Goal: Task Accomplishment & Management: Complete application form

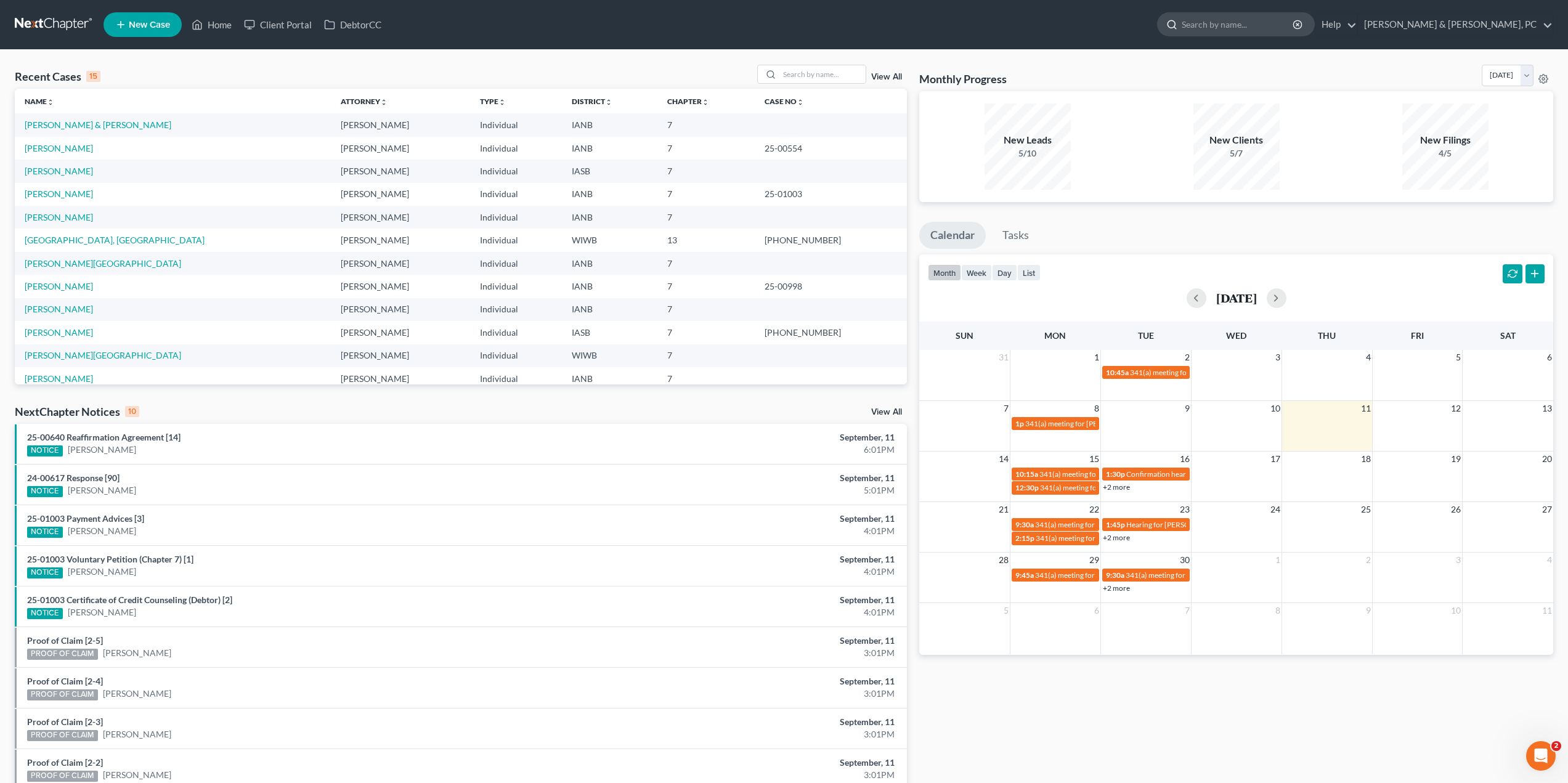
click at [1295, 27] on input "search" at bounding box center [1238, 24] width 113 height 23
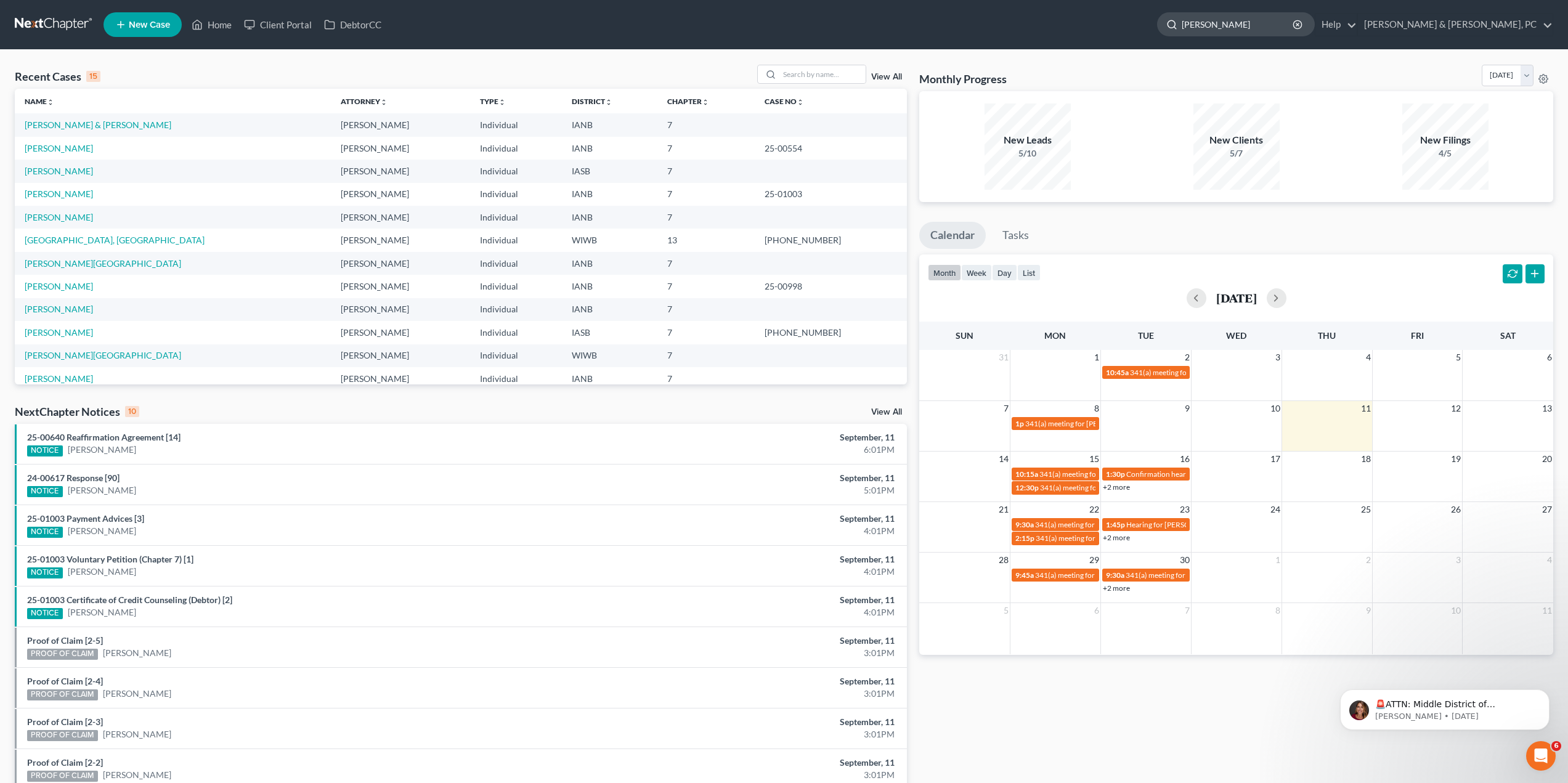
type input "[PERSON_NAME]"
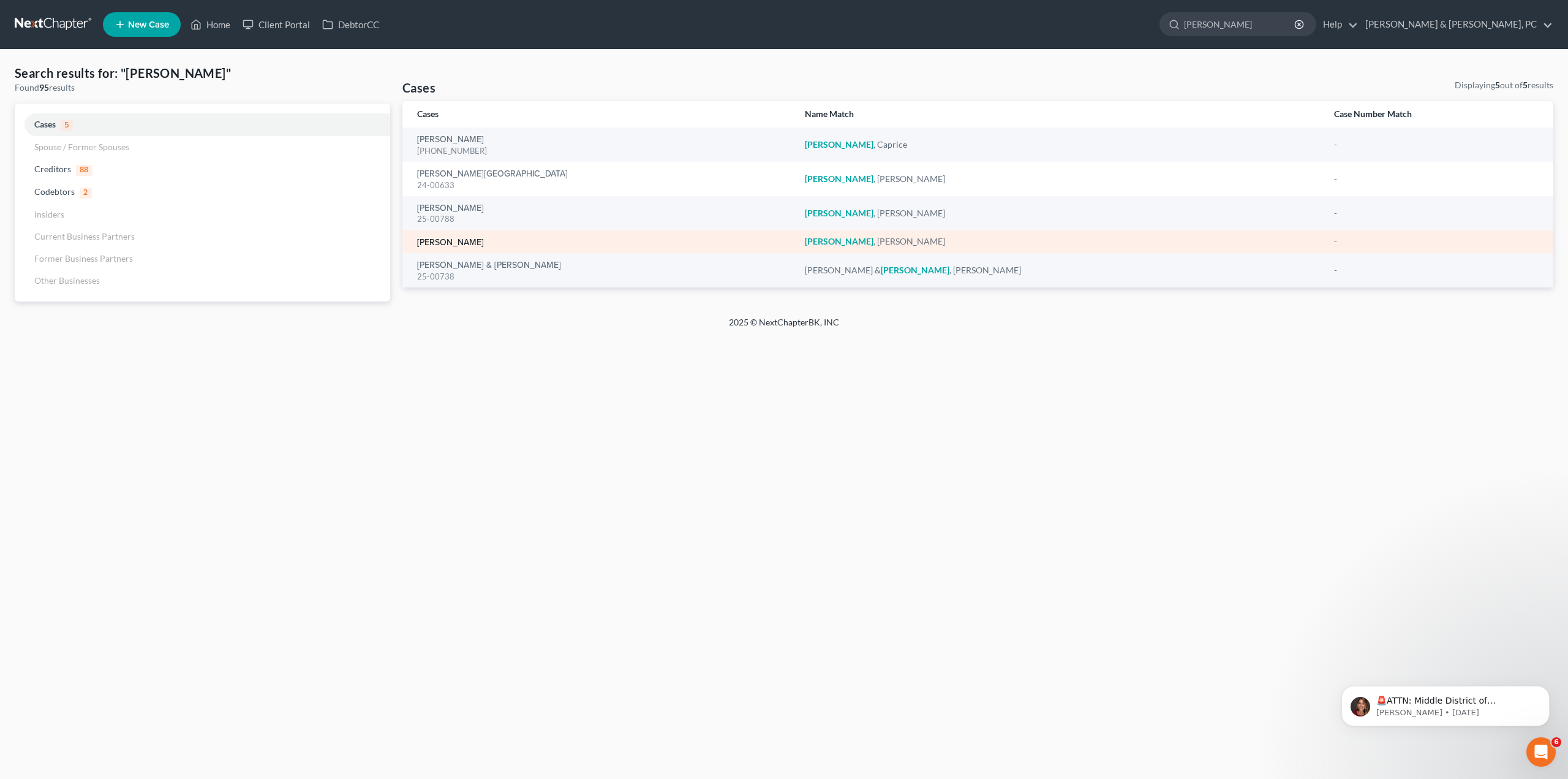
click at [462, 239] on link "[PERSON_NAME]" at bounding box center [450, 243] width 66 height 9
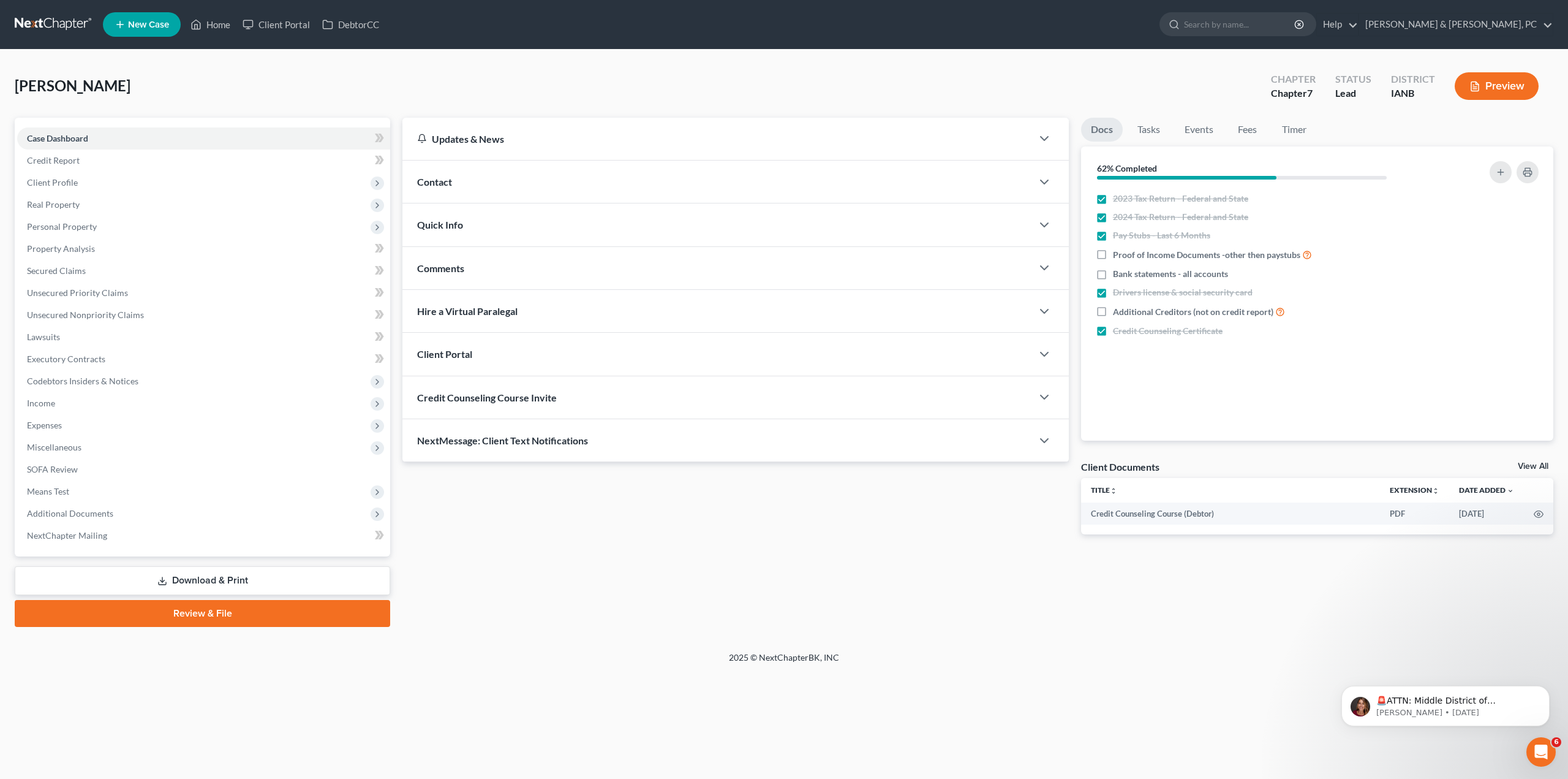
click at [107, 575] on link "Download & Print" at bounding box center [202, 580] width 375 height 29
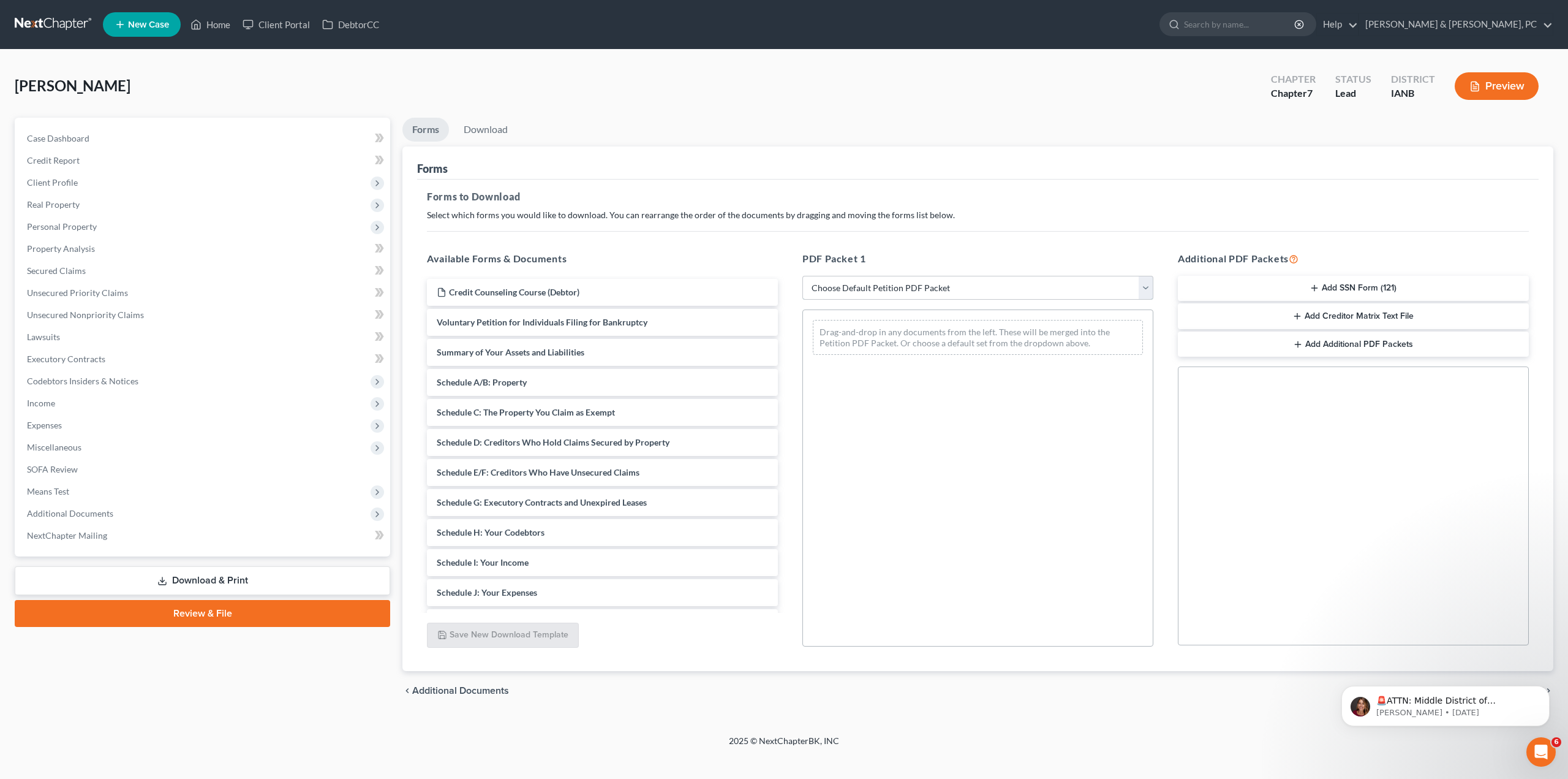
click at [932, 291] on select "Choose Default Petition PDF Packet Complete Bankruptcy Petition (all forms and …" at bounding box center [978, 288] width 351 height 25
select select "0"
click at [803, 276] on select "Choose Default Petition PDF Packet Complete Bankruptcy Petition (all forms and …" at bounding box center [978, 288] width 351 height 25
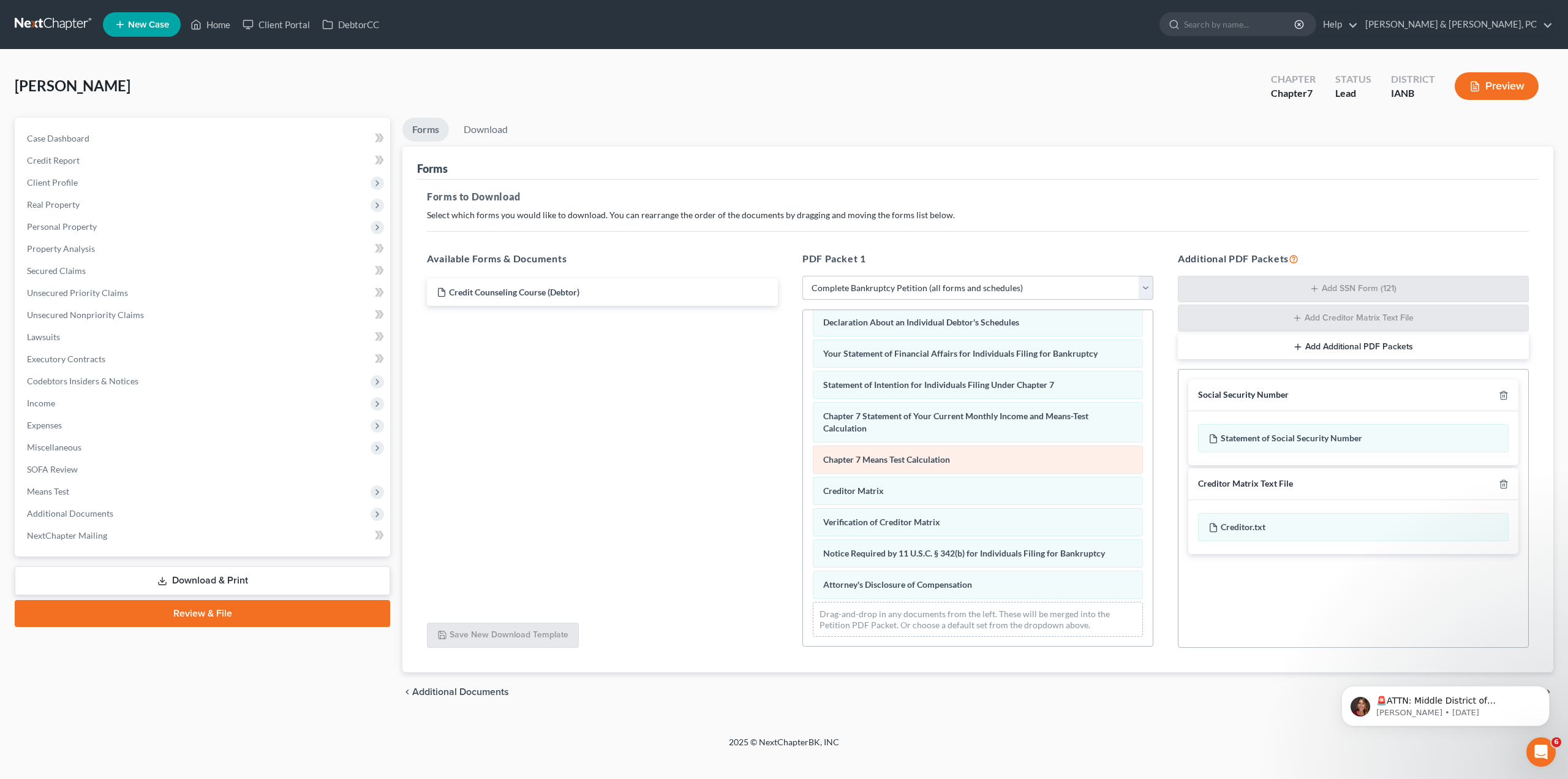
scroll to position [325, 0]
click at [1500, 481] on icon "button" at bounding box center [1504, 484] width 10 height 10
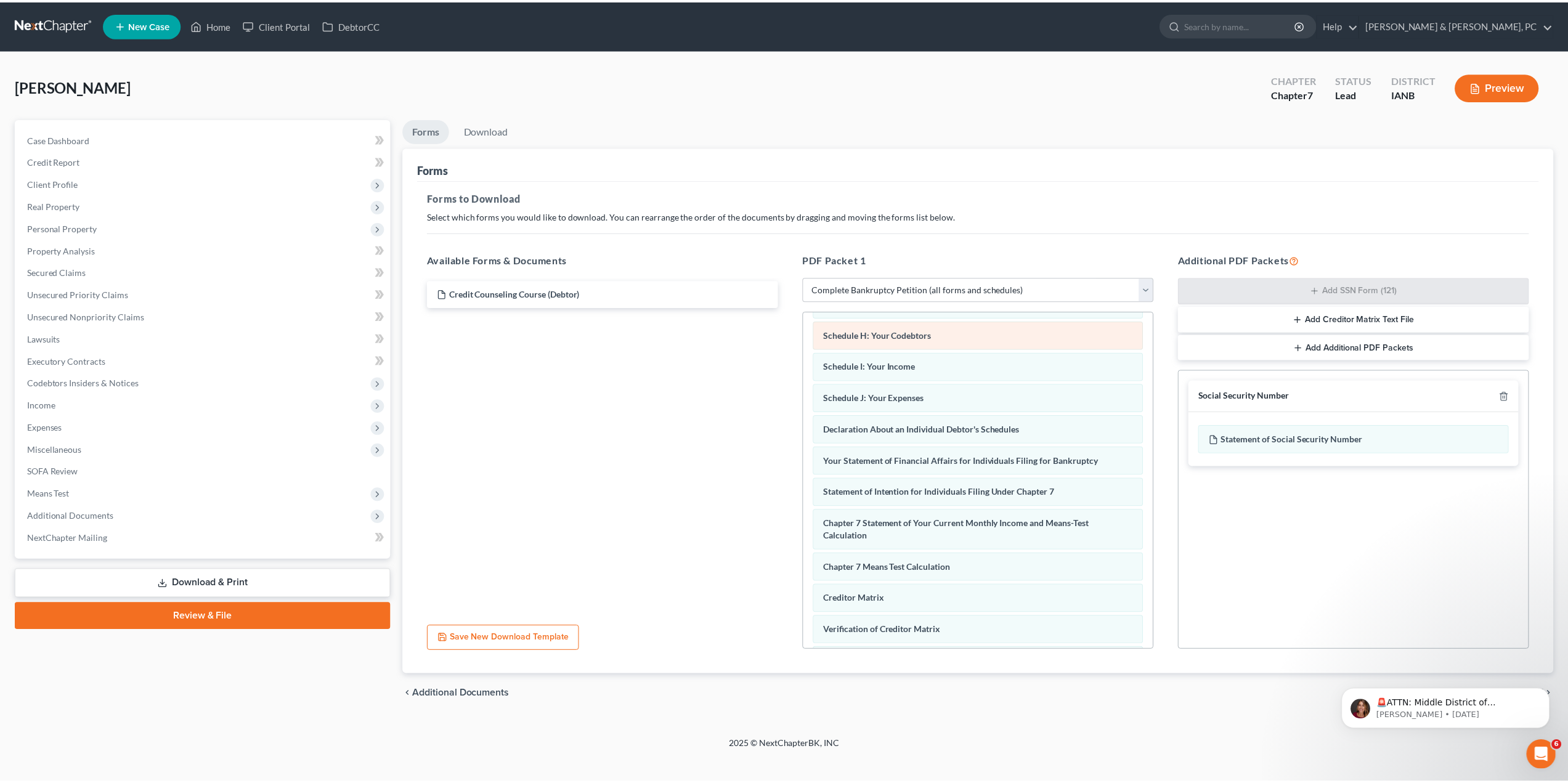
scroll to position [0, 0]
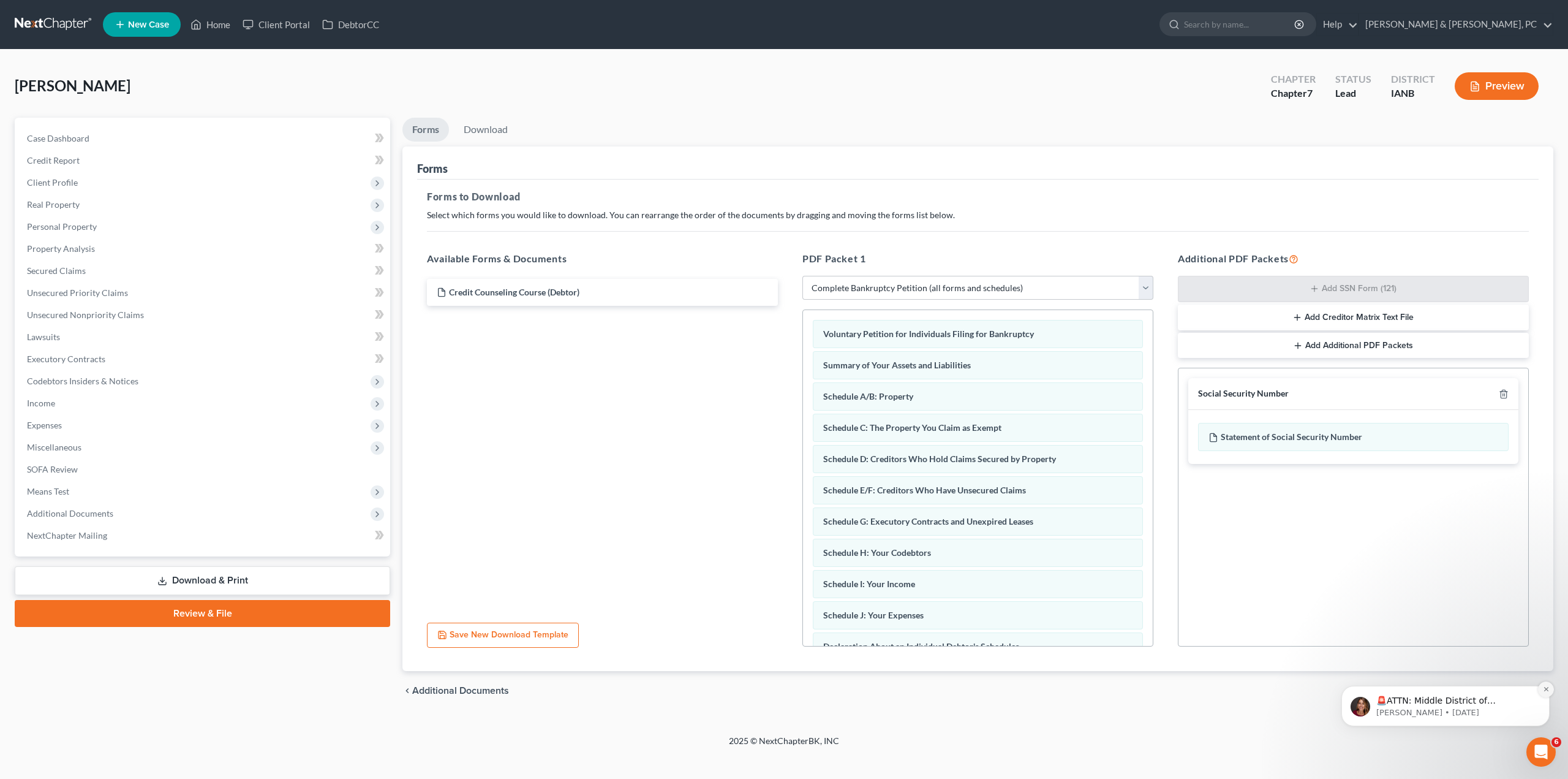
click at [1543, 693] on button "Dismiss notification" at bounding box center [1546, 689] width 16 height 16
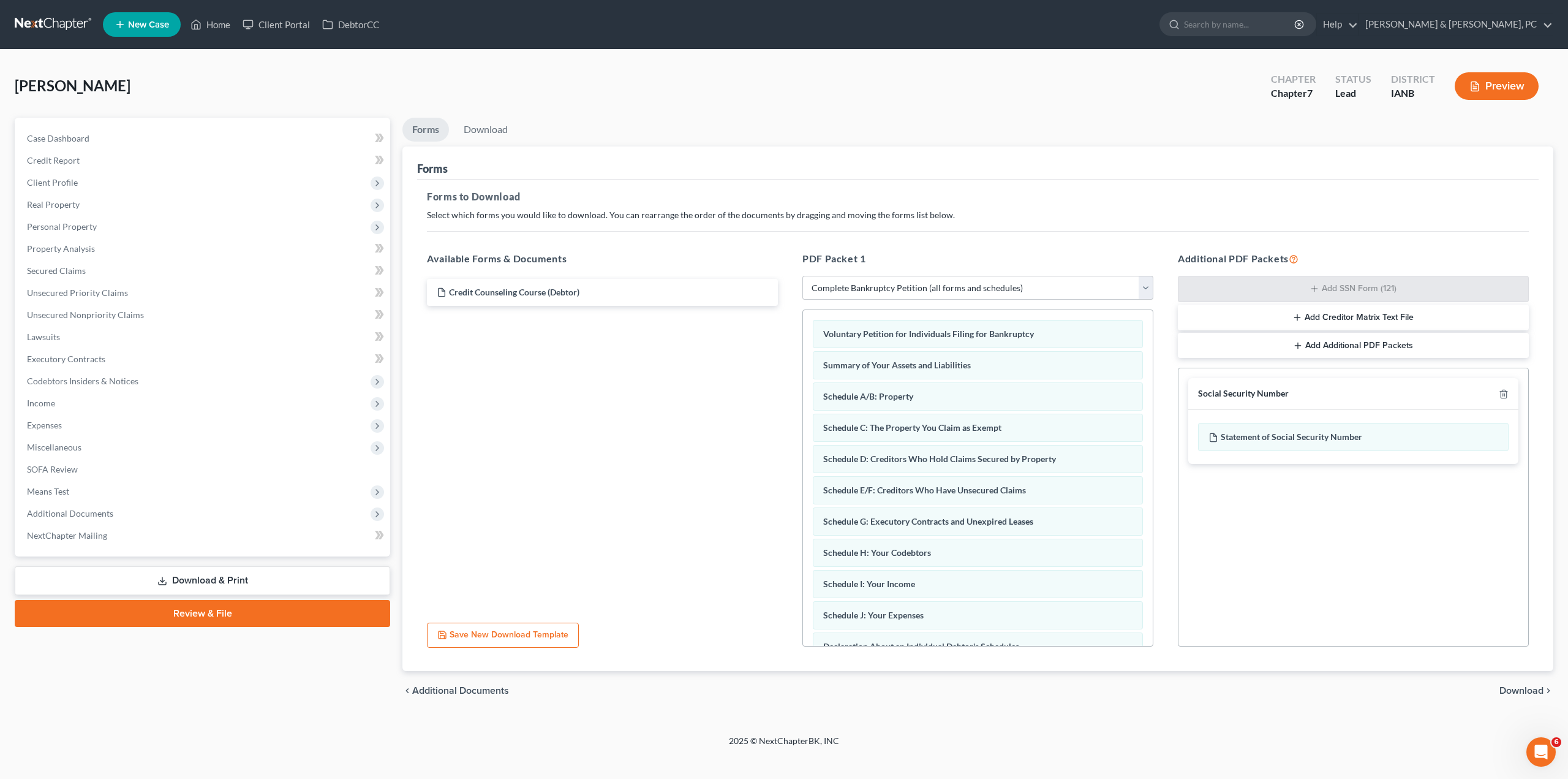
click at [1521, 691] on span "Download" at bounding box center [1521, 690] width 44 height 10
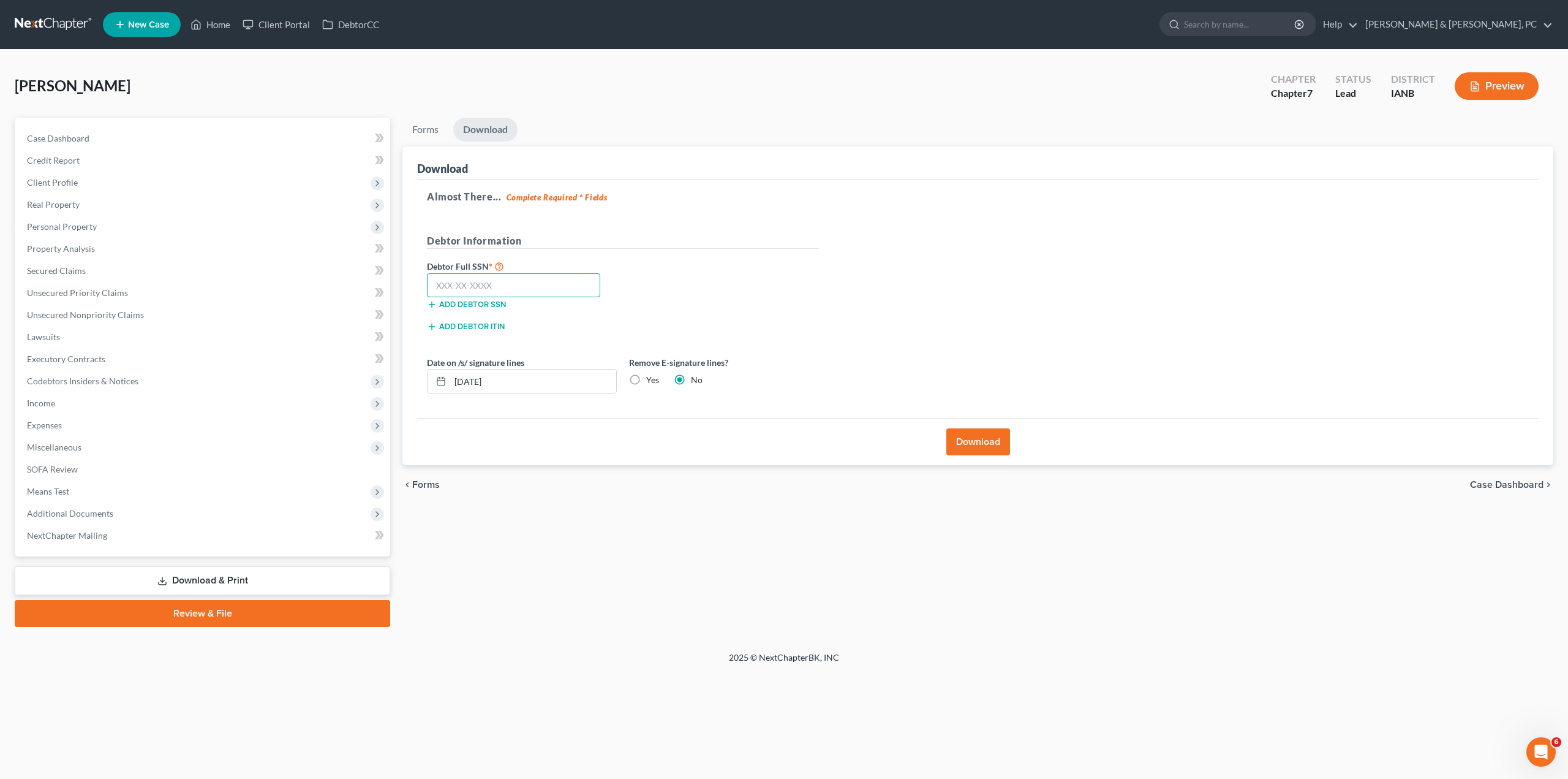
click at [552, 284] on input "text" at bounding box center [513, 285] width 173 height 25
click at [510, 294] on input "text" at bounding box center [513, 285] width 173 height 25
paste input "319-76-6310"
type input "319-76-6310"
click at [646, 381] on label "Yes" at bounding box center [652, 380] width 13 height 12
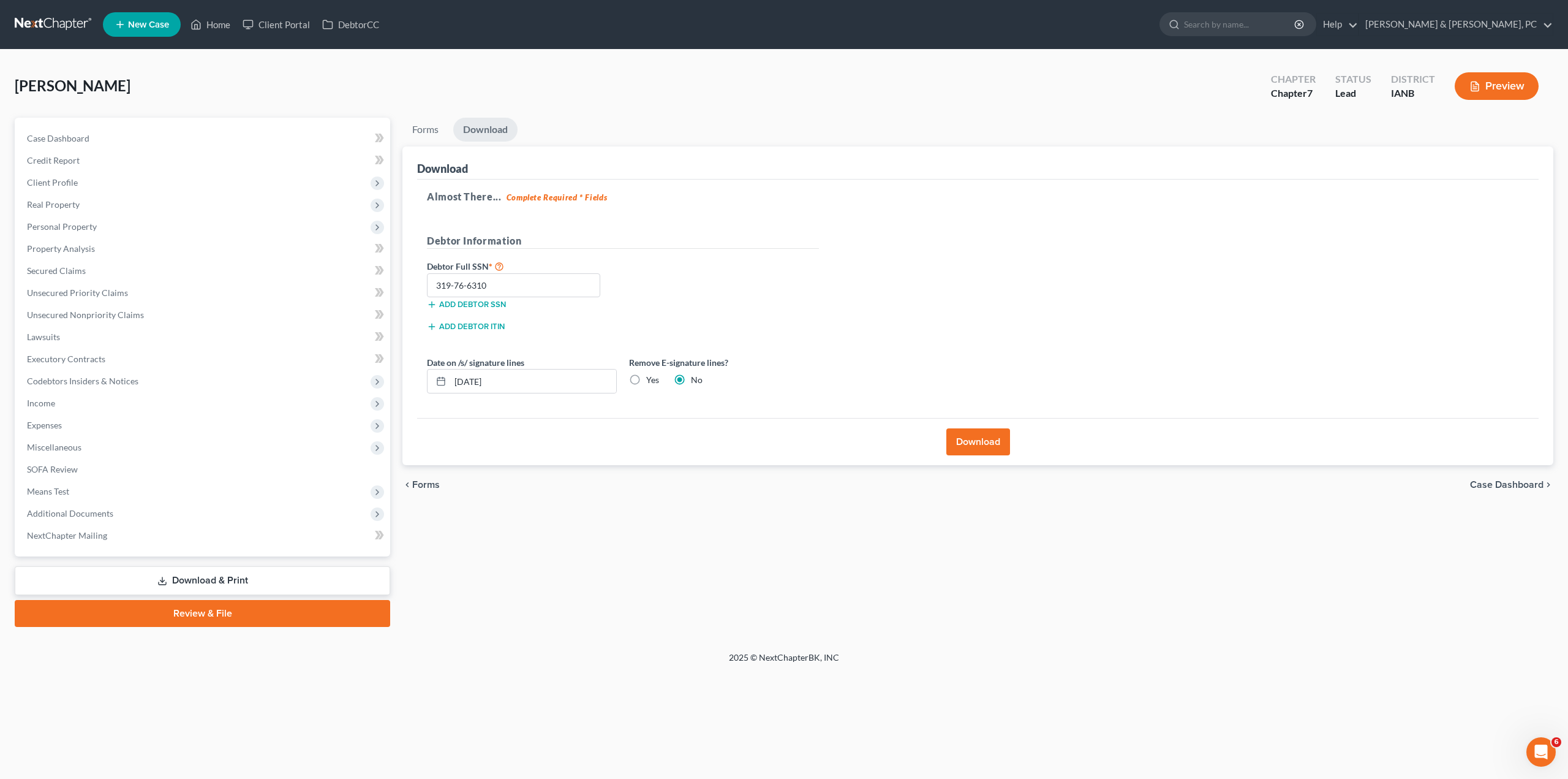
click at [651, 381] on input "Yes" at bounding box center [655, 378] width 8 height 8
radio input "true"
radio input "false"
click at [966, 437] on button "Download" at bounding box center [978, 441] width 64 height 27
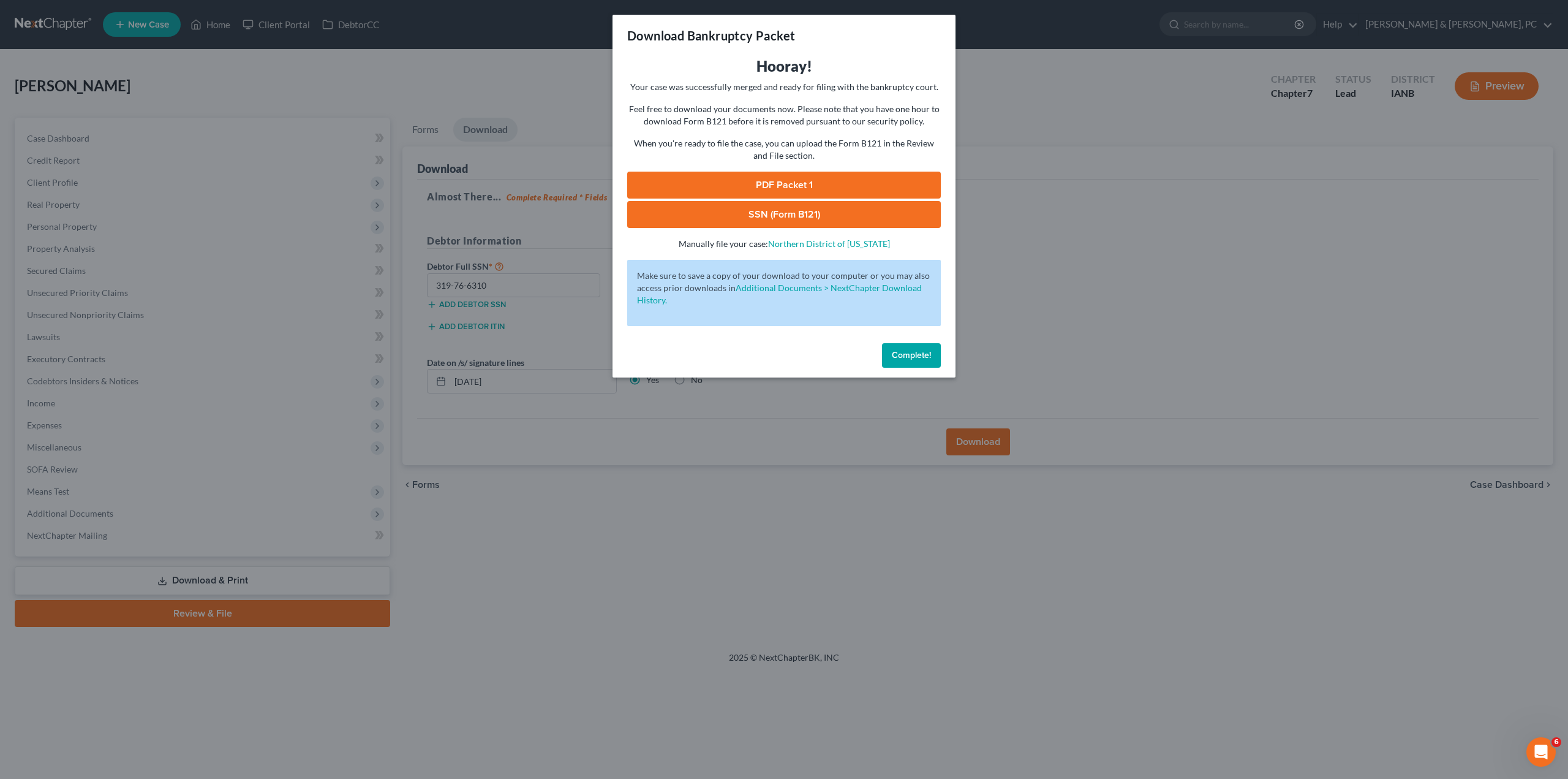
click at [782, 180] on link "PDF Packet 1" at bounding box center [784, 185] width 314 height 27
click at [795, 217] on link "SSN (Form B121)" at bounding box center [784, 214] width 314 height 27
click at [1040, 312] on div "Download Bankruptcy Packet Hooray! Your case was successfully merged and ready …" at bounding box center [784, 390] width 1568 height 779
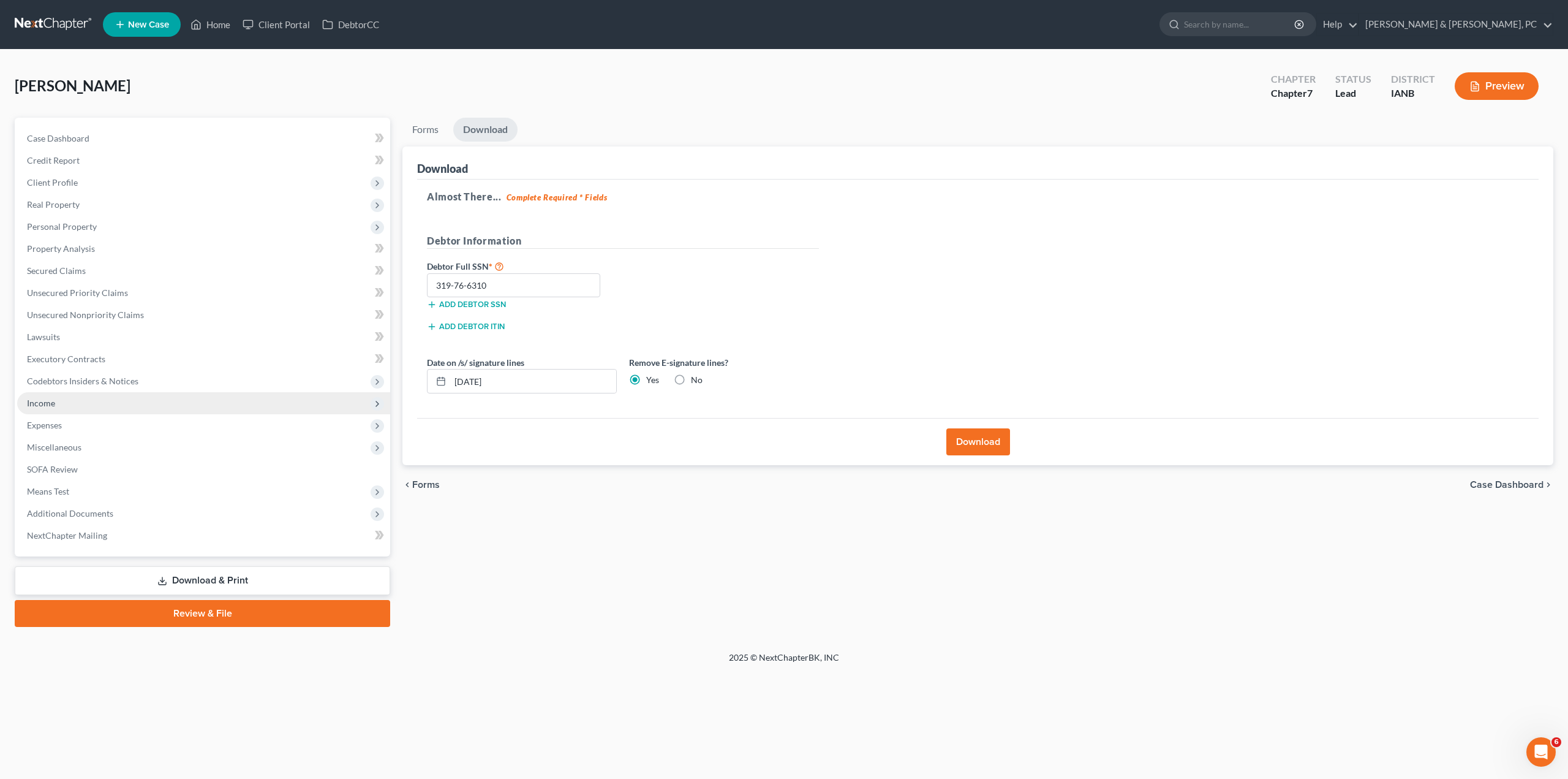
click at [63, 399] on span "Income" at bounding box center [203, 403] width 373 height 22
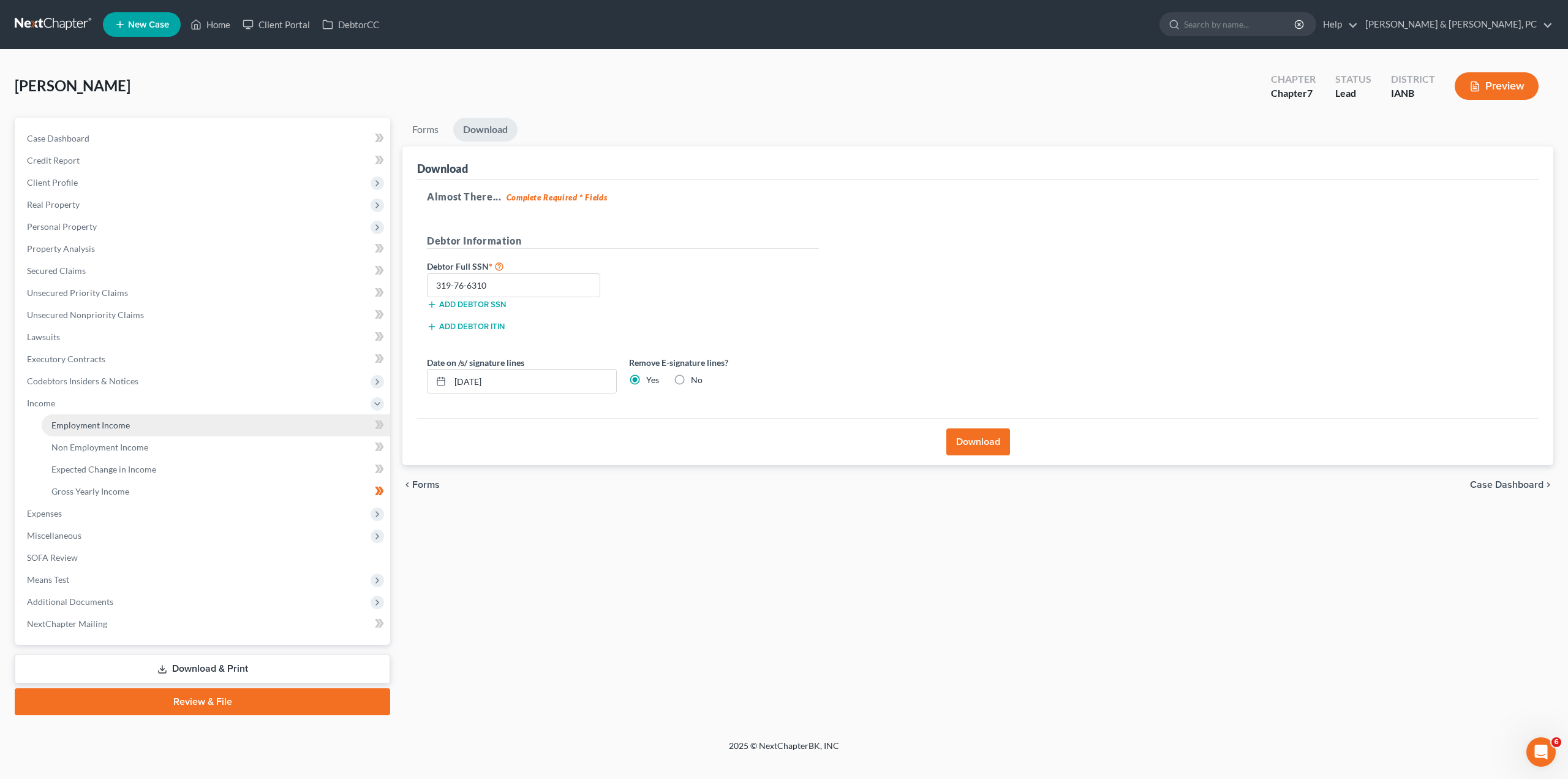
click at [165, 420] on link "Employment Income" at bounding box center [216, 425] width 348 height 22
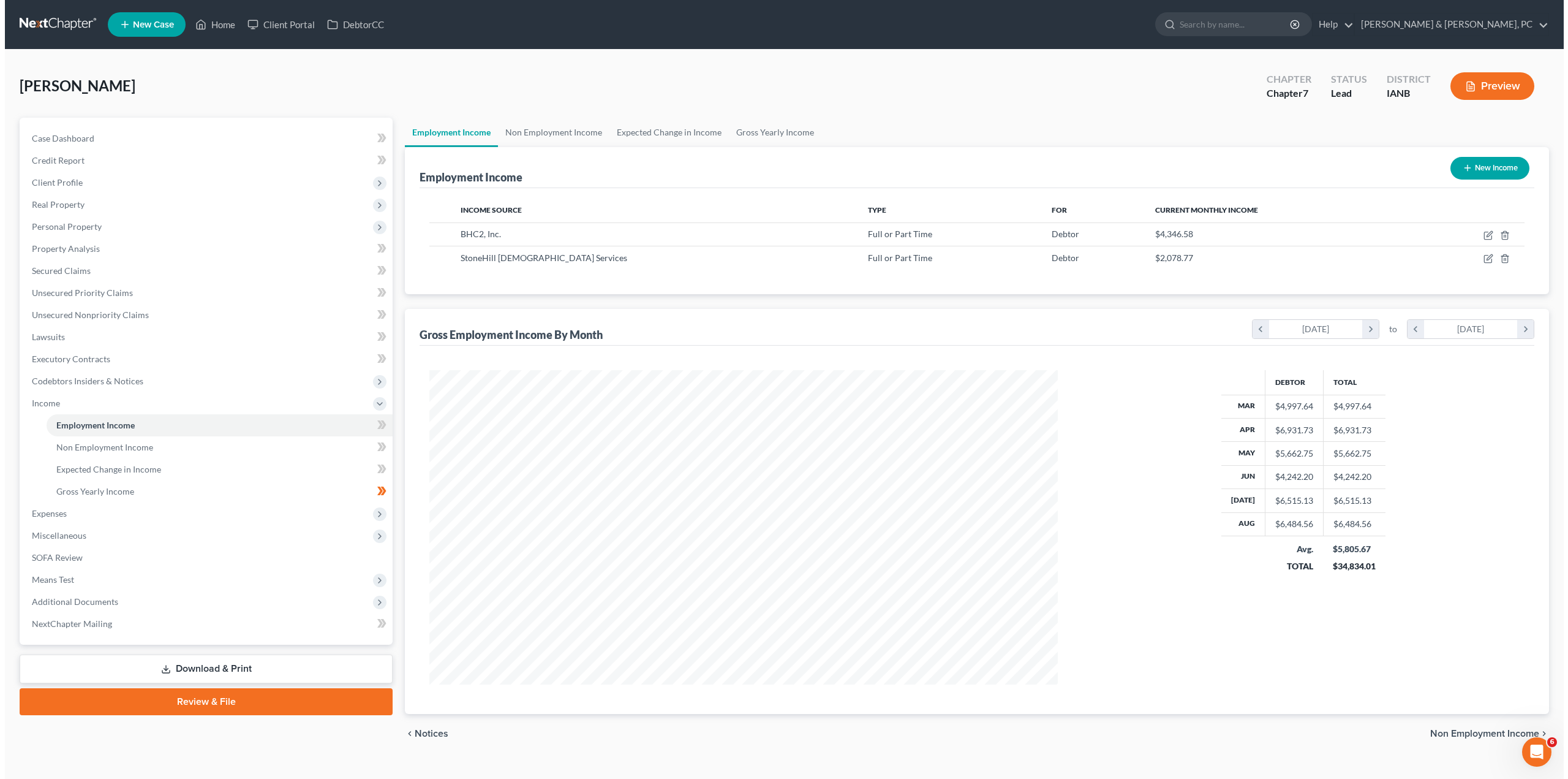
scroll to position [314, 653]
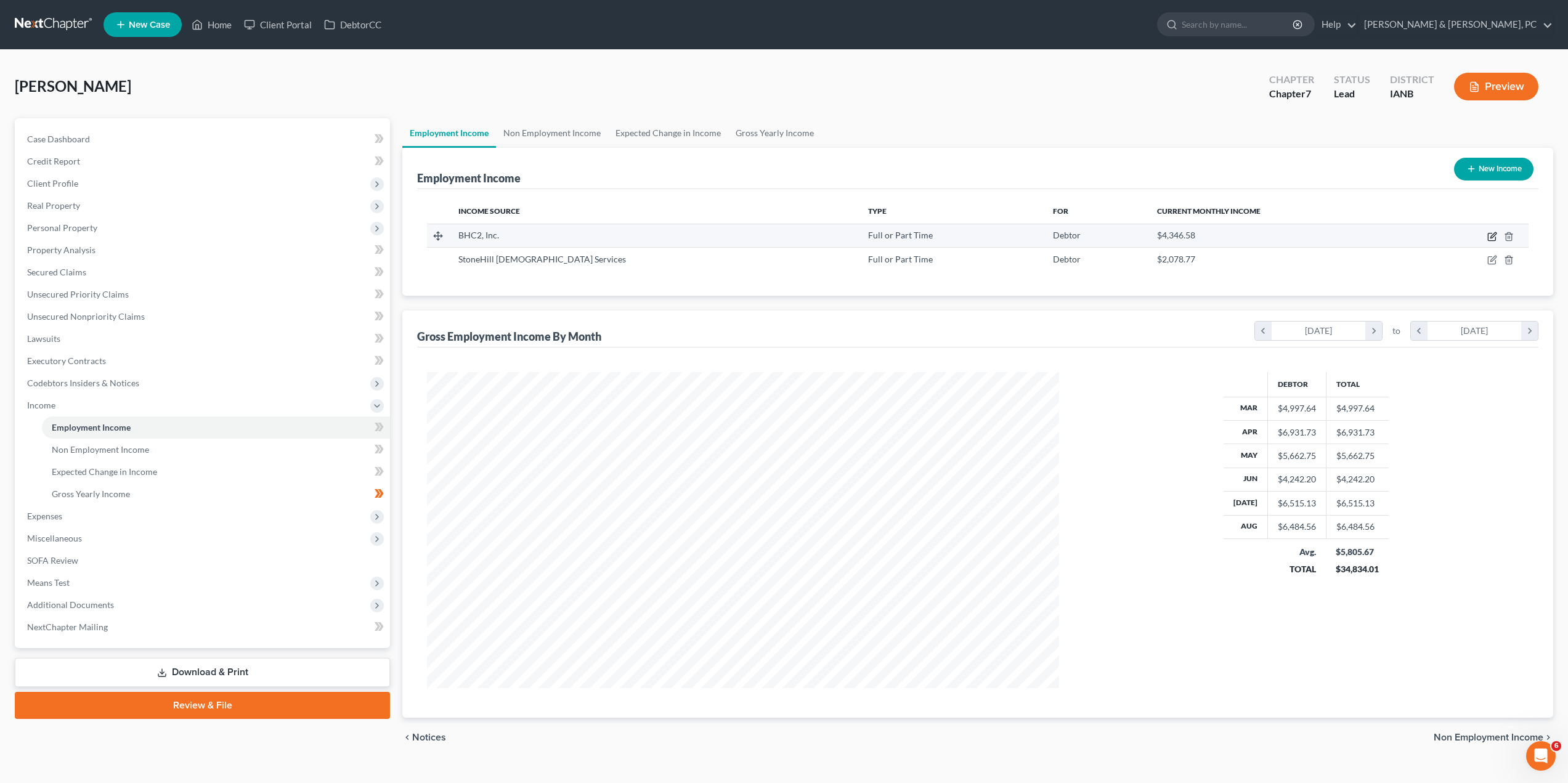
click at [1492, 234] on icon "button" at bounding box center [1492, 237] width 10 height 10
select select "0"
select select "16"
select select "1"
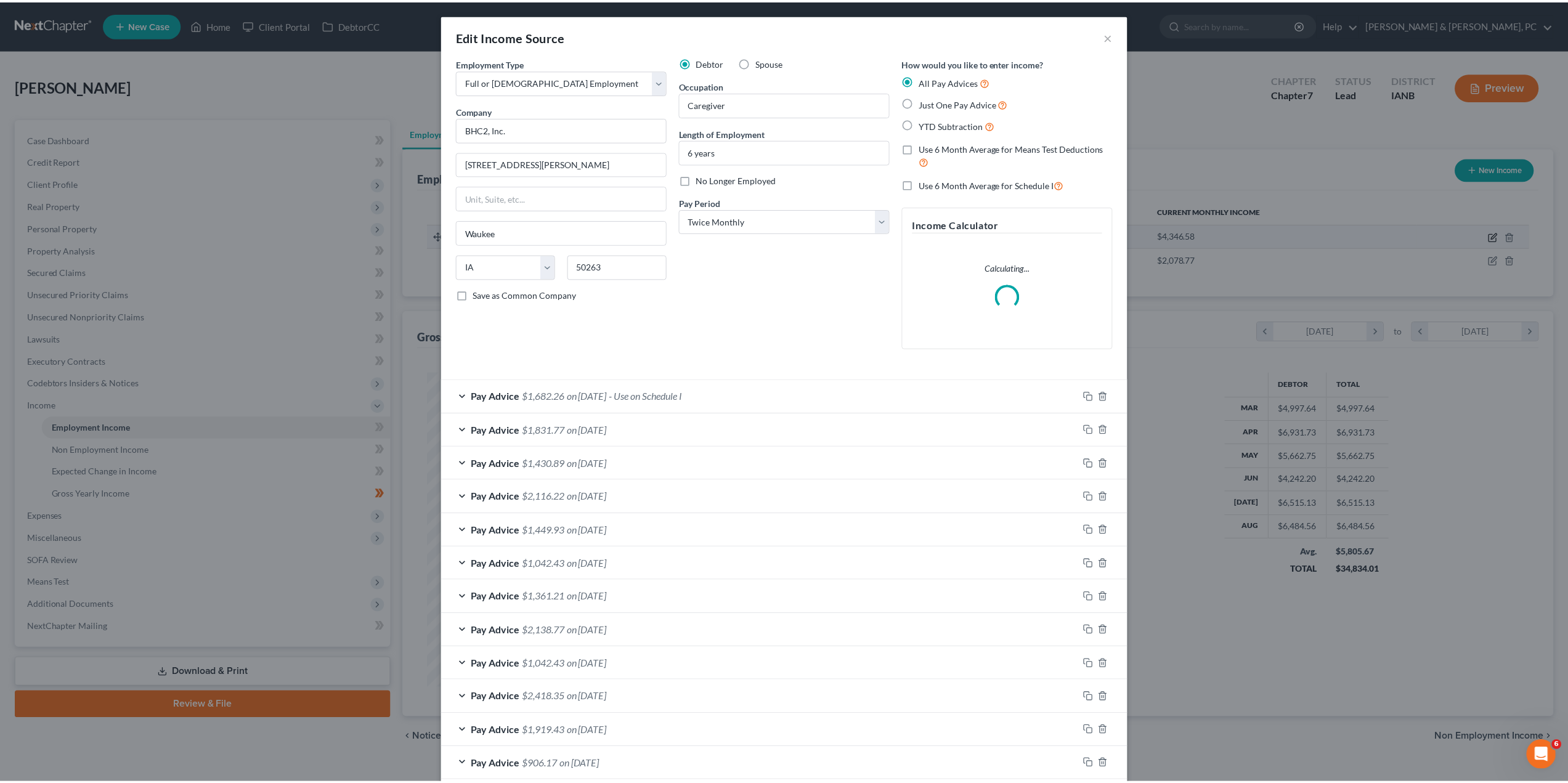
scroll to position [318, 661]
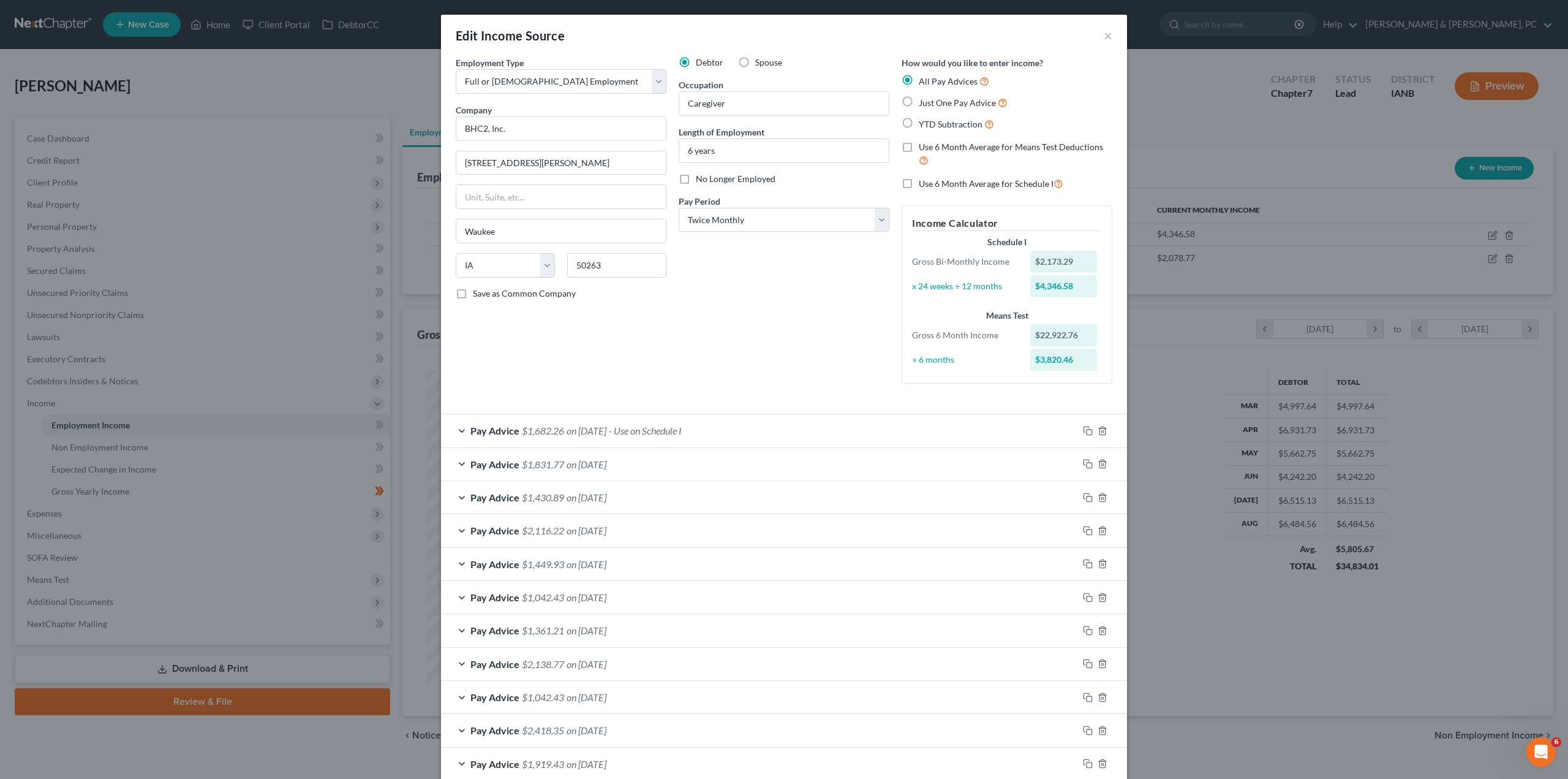
click at [1246, 158] on div "Edit Income Source × Employment Type * Select Full or [DEMOGRAPHIC_DATA] Employ…" at bounding box center [784, 390] width 1568 height 779
click at [1104, 35] on button "×" at bounding box center [1108, 35] width 9 height 15
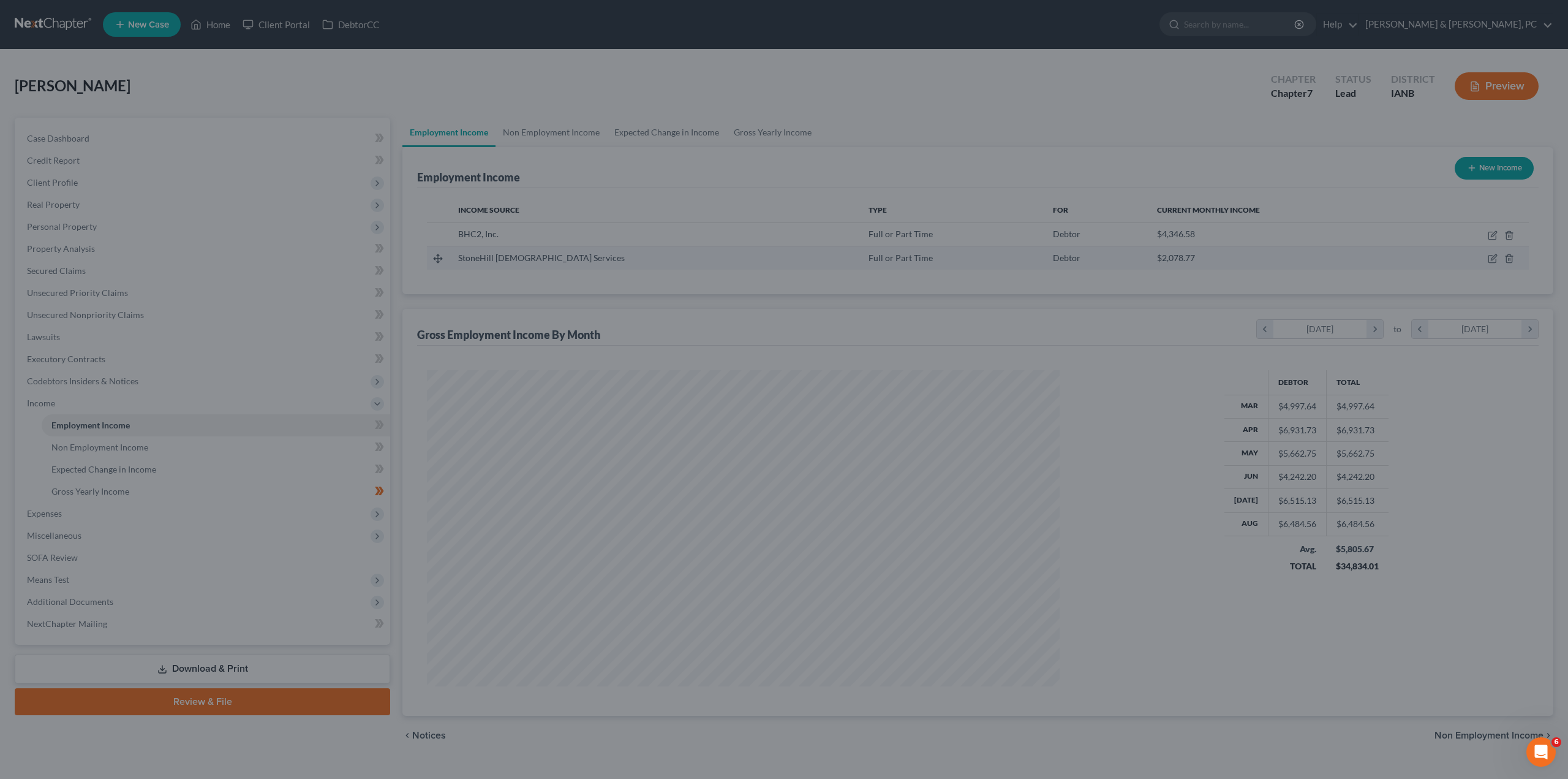
scroll to position [612377, 611791]
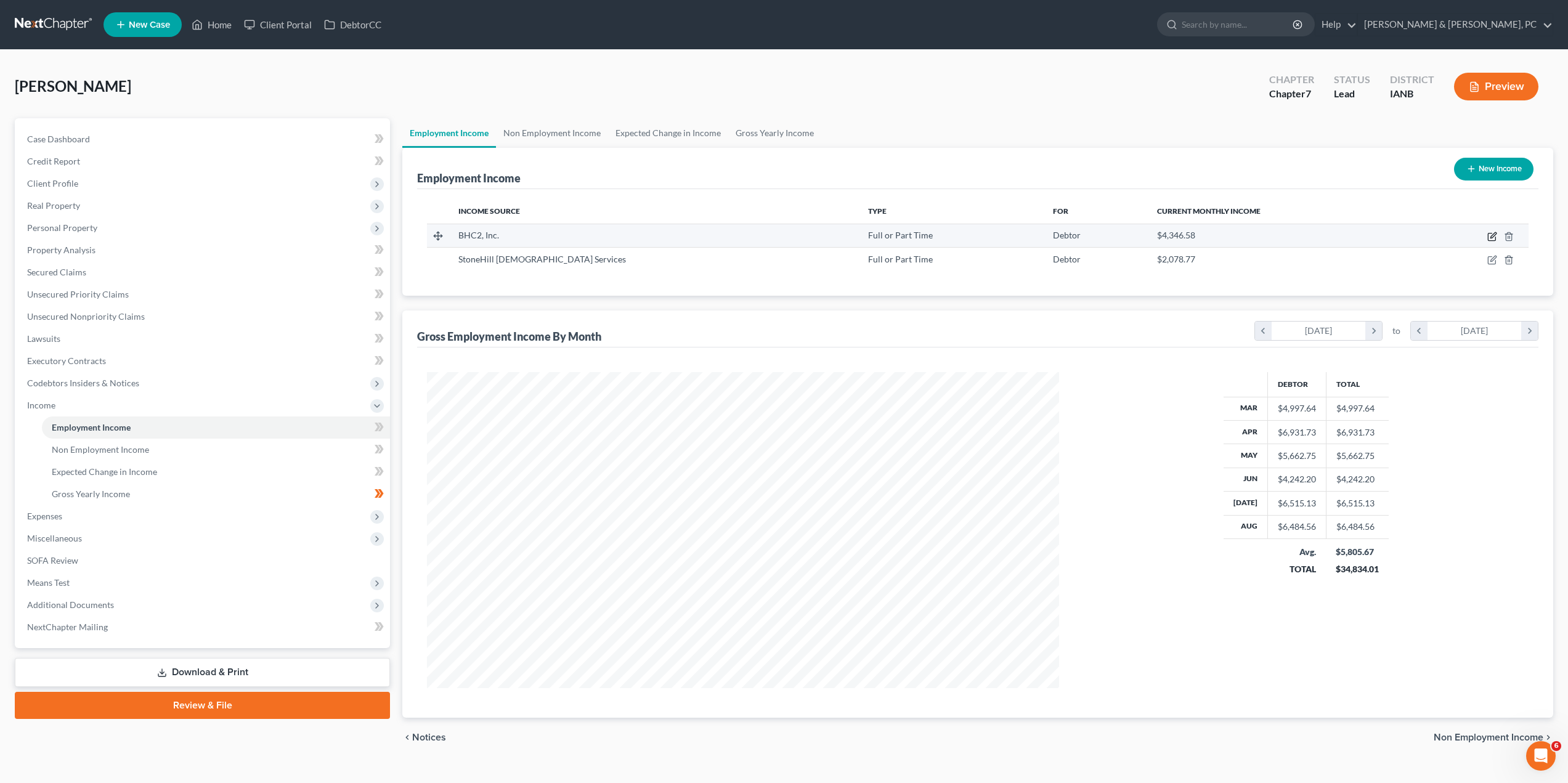
click at [1494, 234] on icon "button" at bounding box center [1492, 237] width 10 height 10
select select "0"
select select "16"
select select "1"
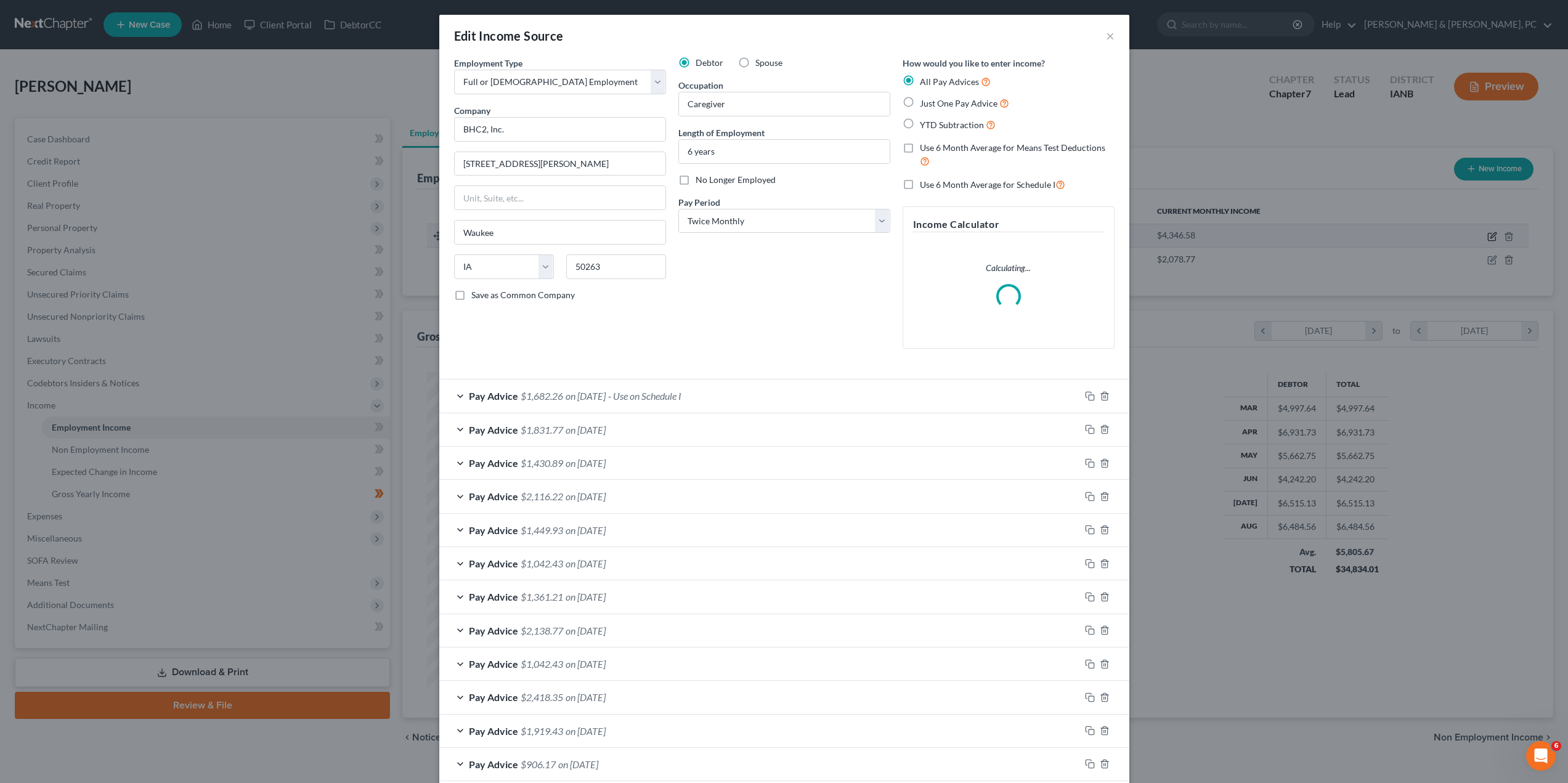
scroll to position [318, 661]
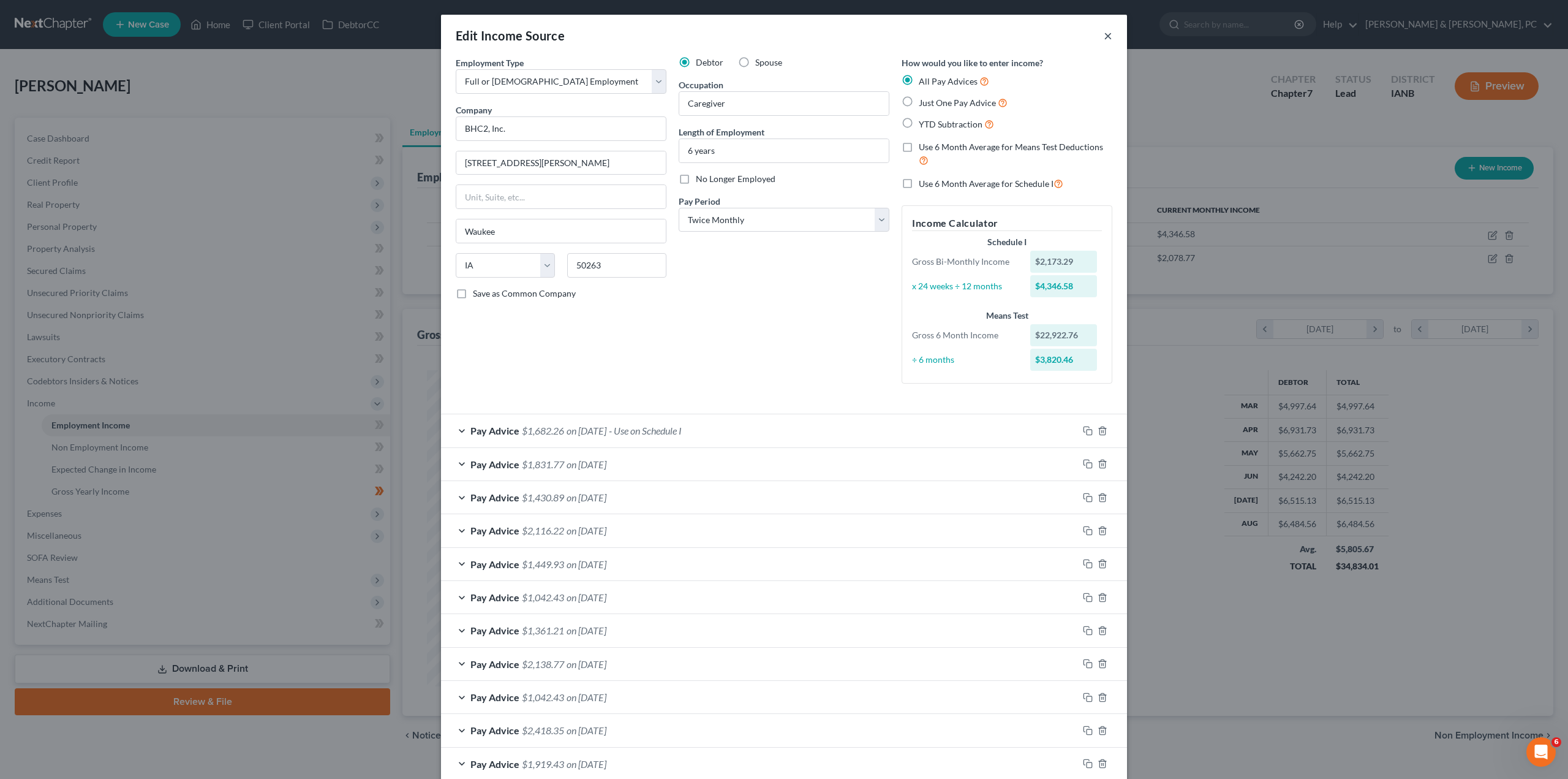
click at [1105, 35] on button "×" at bounding box center [1108, 35] width 9 height 15
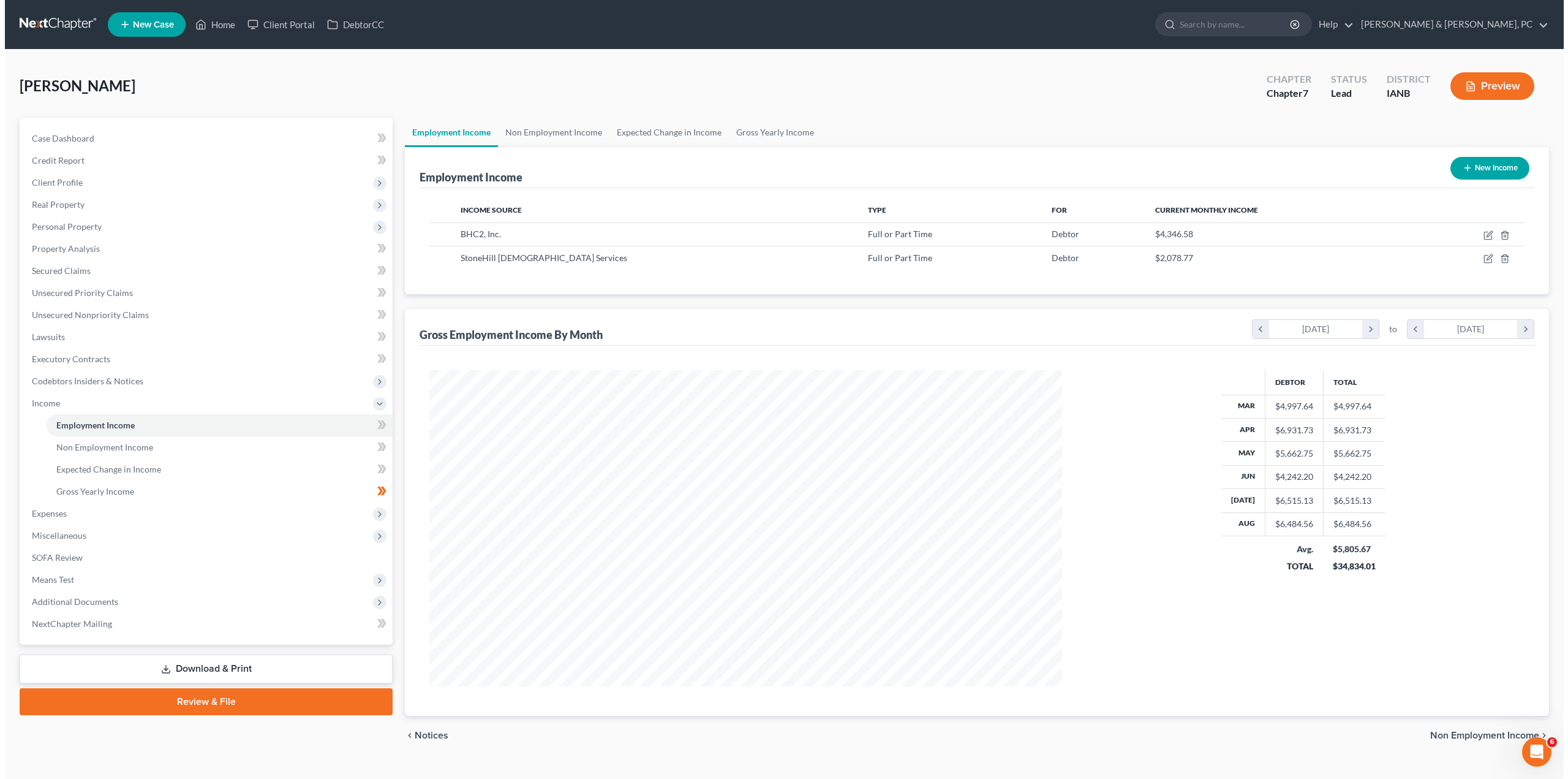
scroll to position [612377, 611791]
click at [644, 260] on div "StoneHill [DEMOGRAPHIC_DATA] Services" at bounding box center [649, 258] width 387 height 12
click at [1482, 259] on icon "button" at bounding box center [1484, 257] width 5 height 5
select select "0"
select select "16"
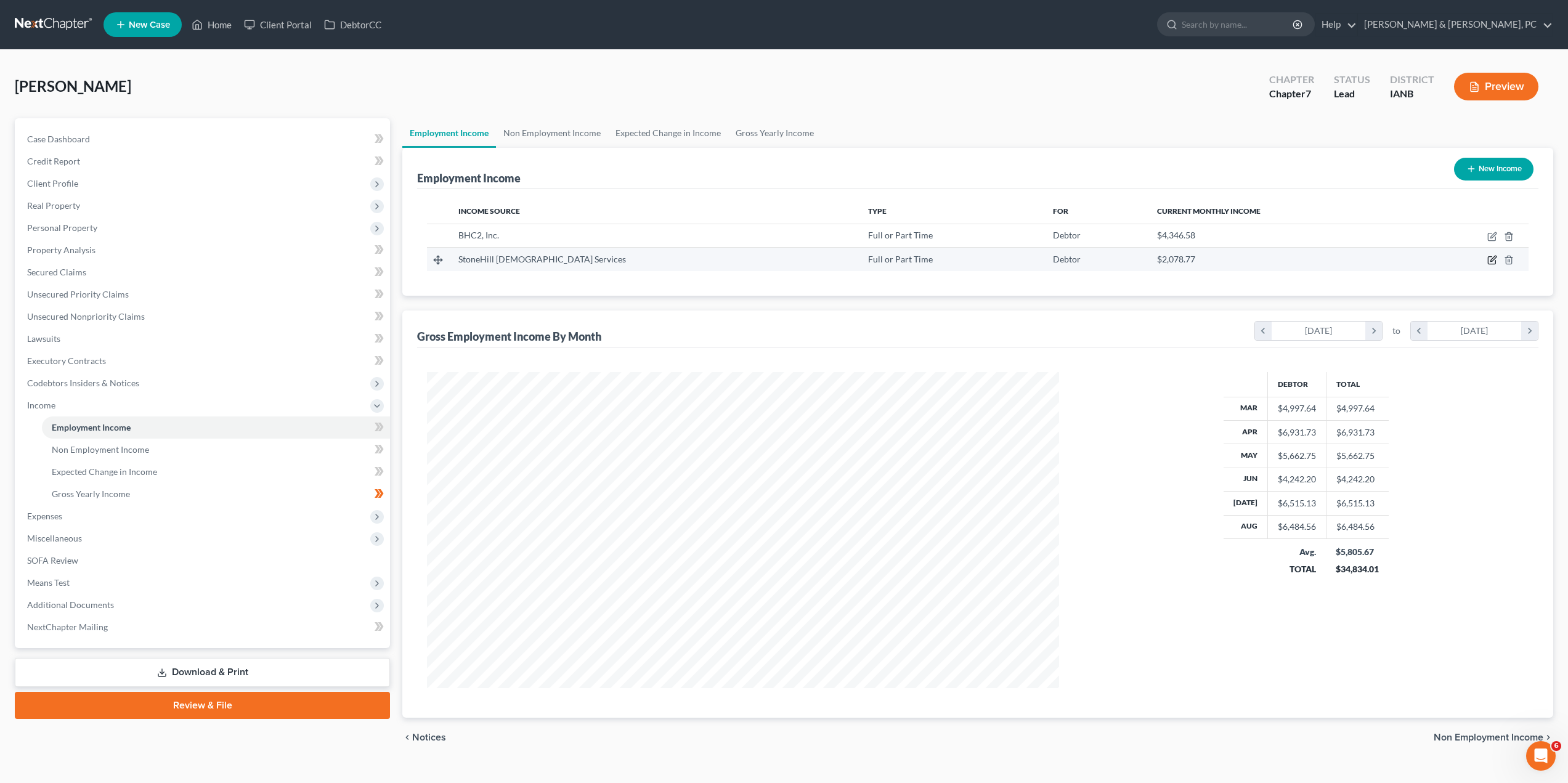
select select "2"
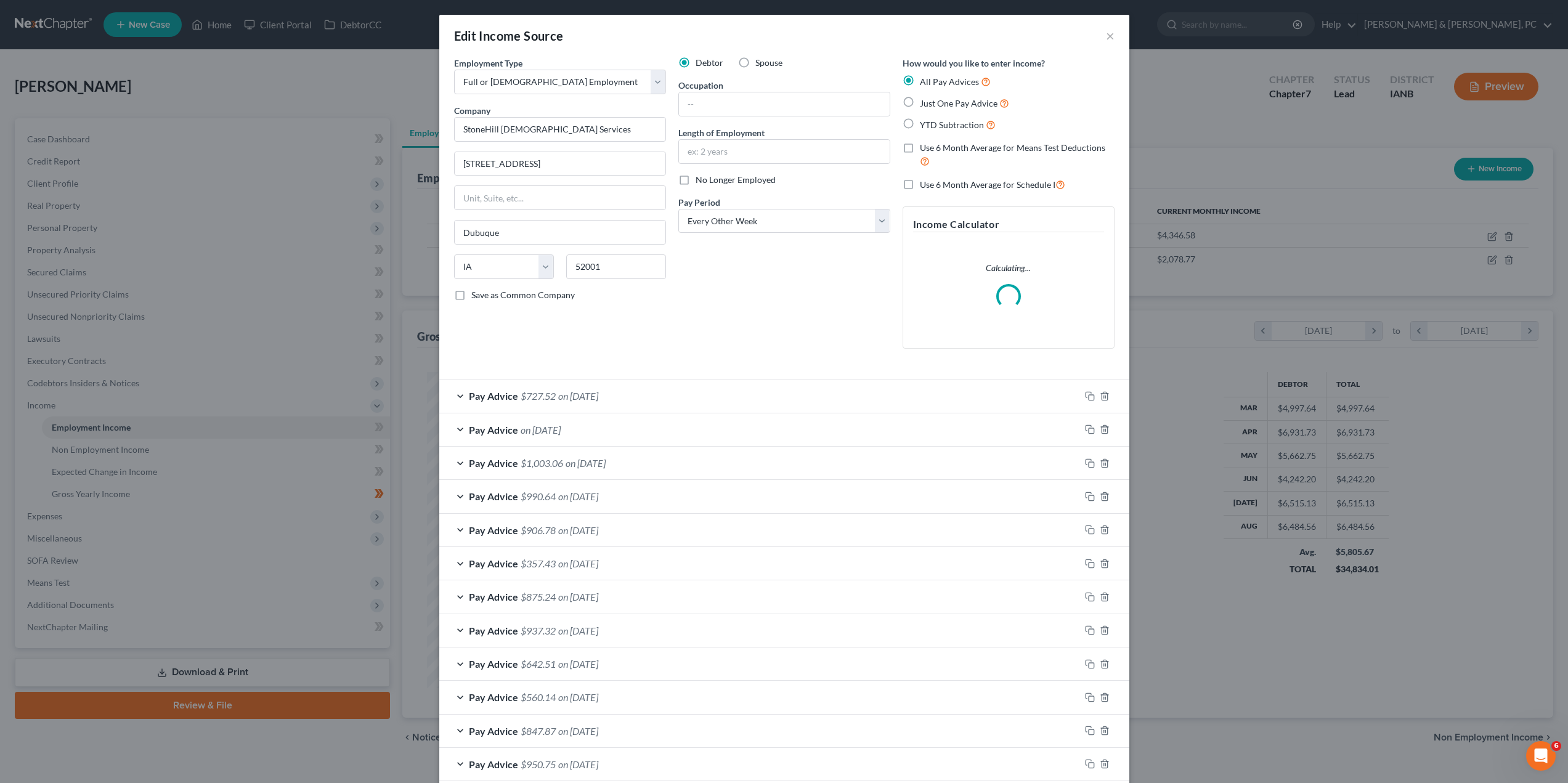
scroll to position [318, 661]
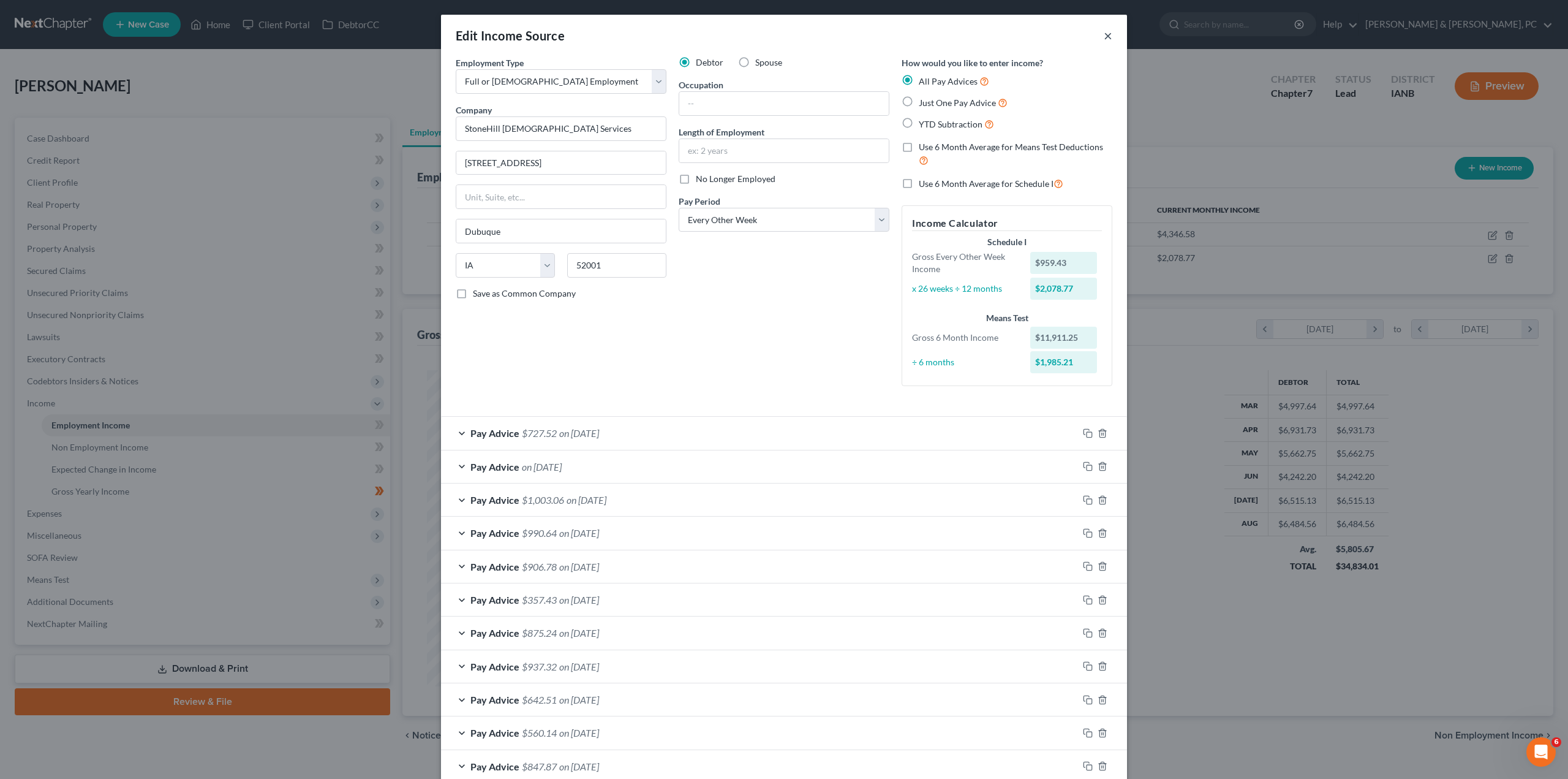
click at [1104, 35] on button "×" at bounding box center [1108, 35] width 9 height 15
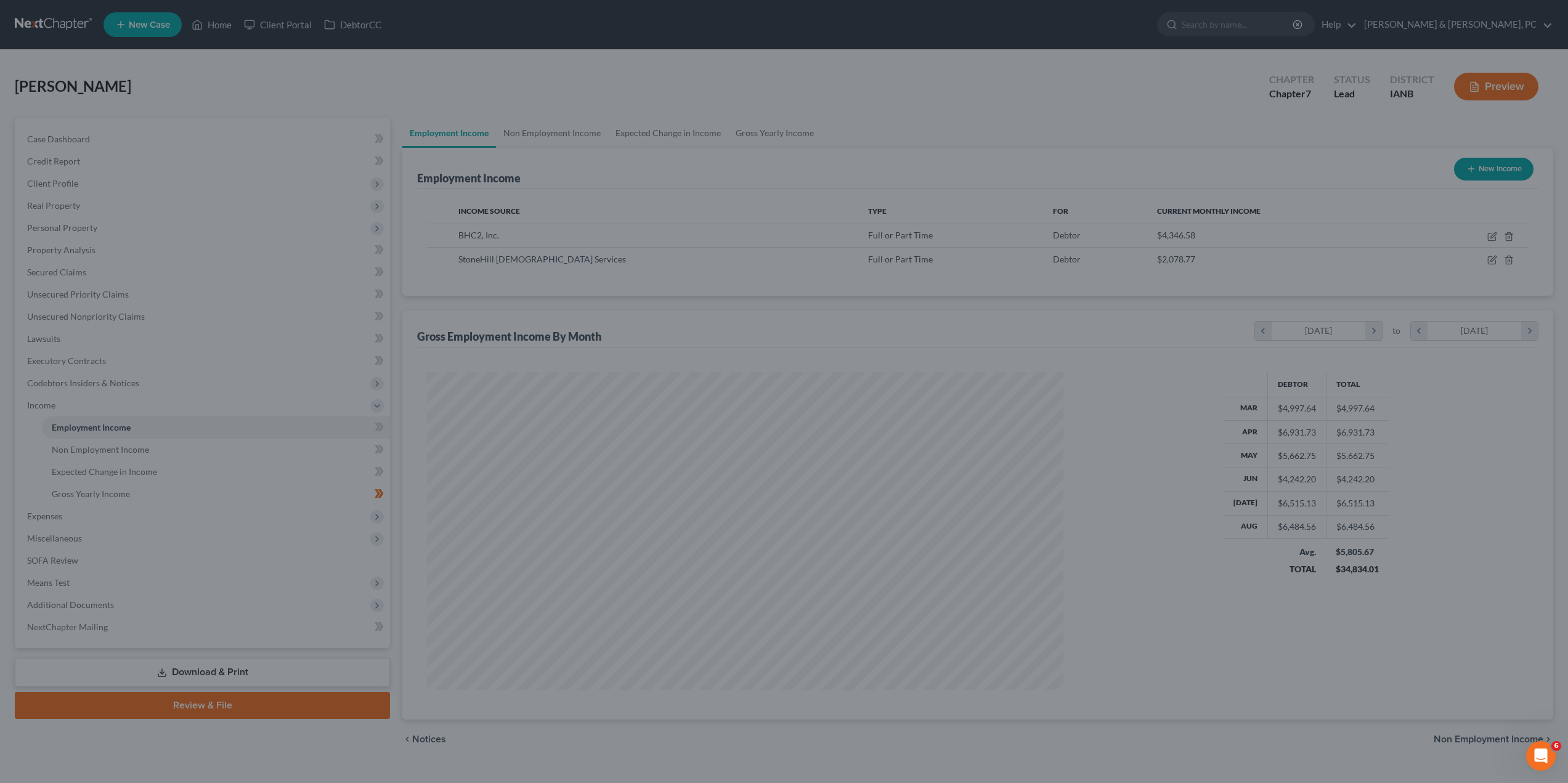
scroll to position [615522, 615442]
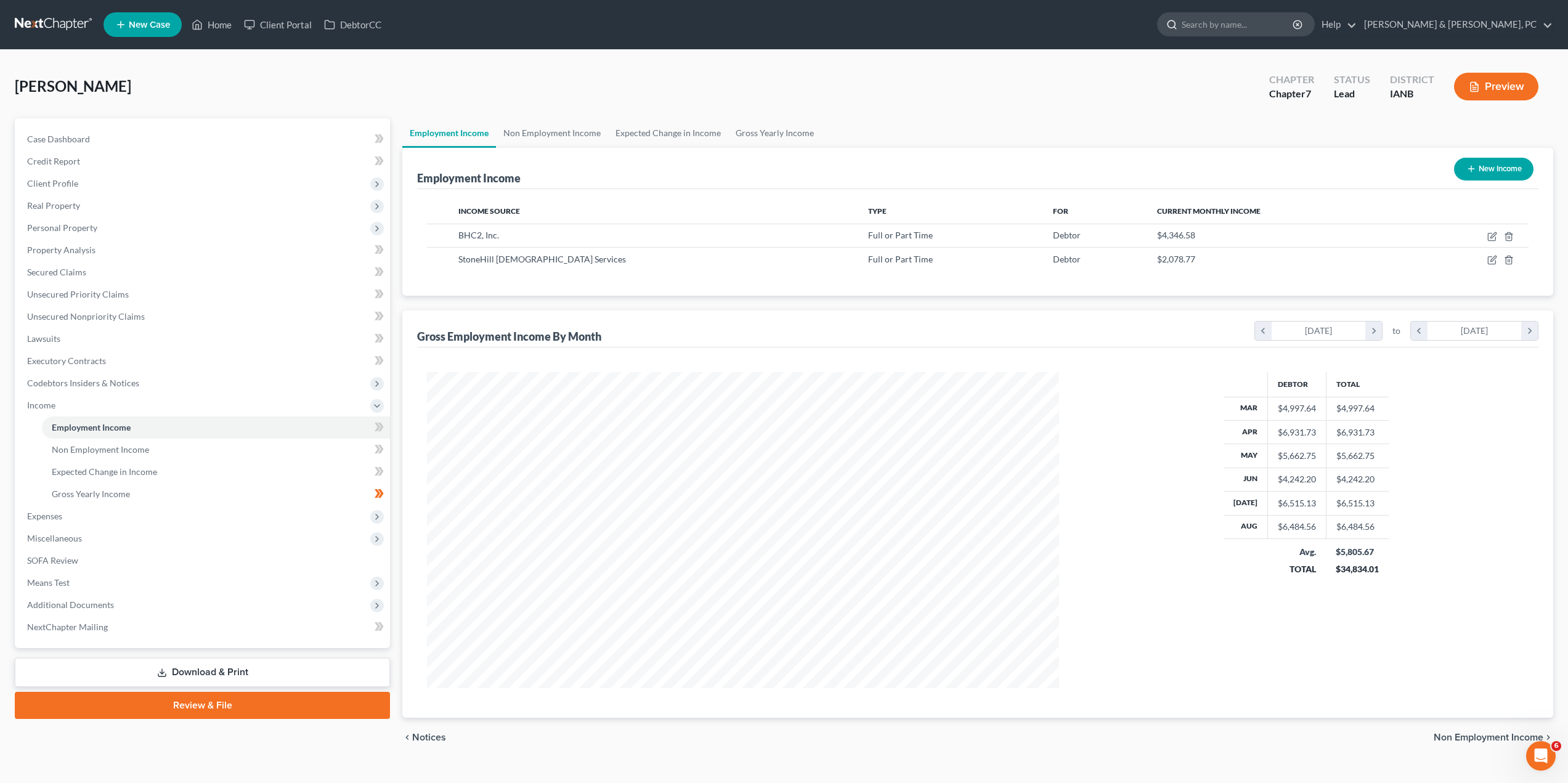
click at [1295, 32] on input "search" at bounding box center [1238, 24] width 113 height 23
type input "[PERSON_NAME]"
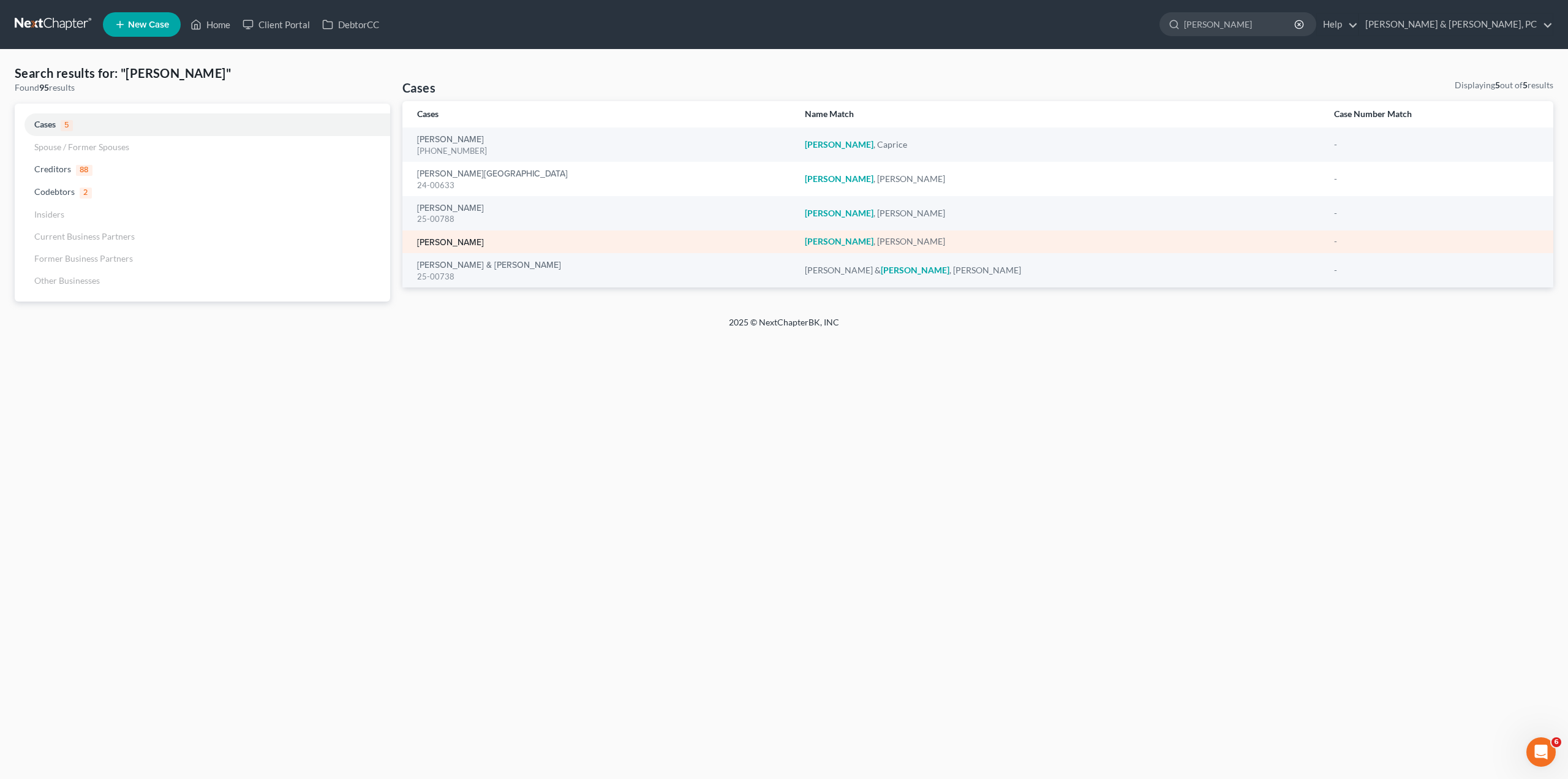
click at [438, 245] on link "[PERSON_NAME]" at bounding box center [450, 243] width 66 height 9
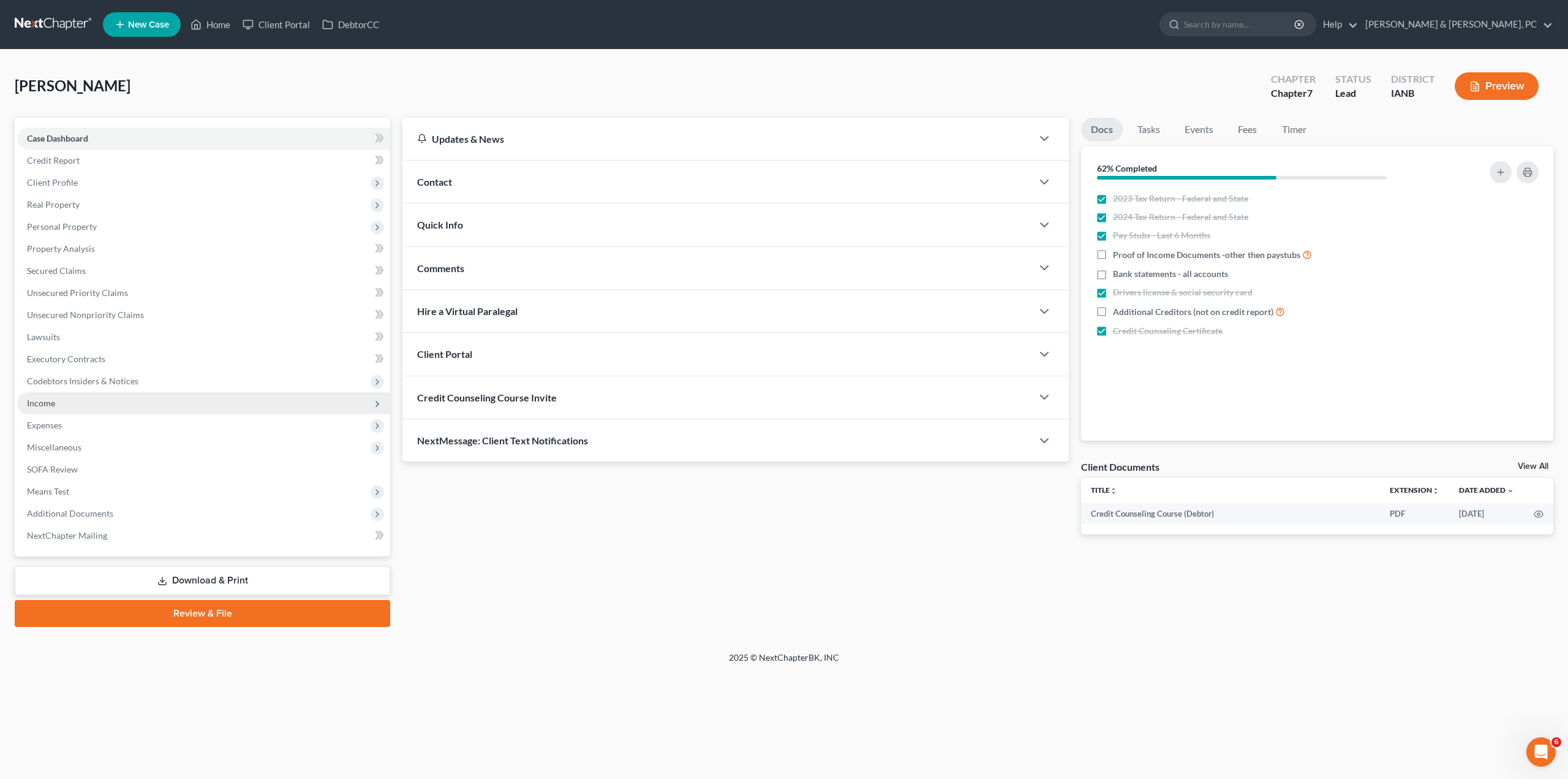
click at [47, 405] on span "Income" at bounding box center [41, 403] width 28 height 11
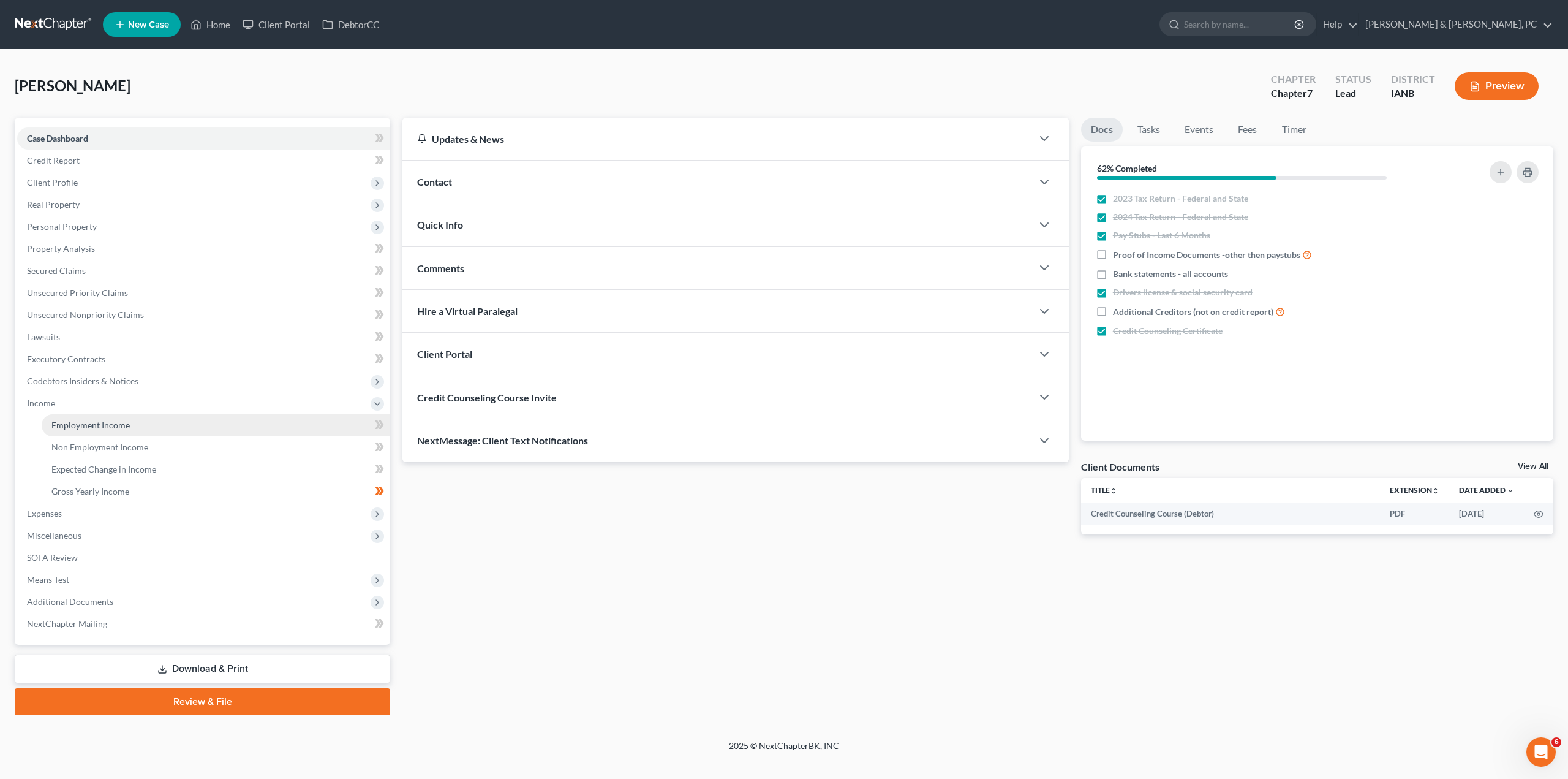
click at [71, 427] on span "Employment Income" at bounding box center [90, 425] width 78 height 11
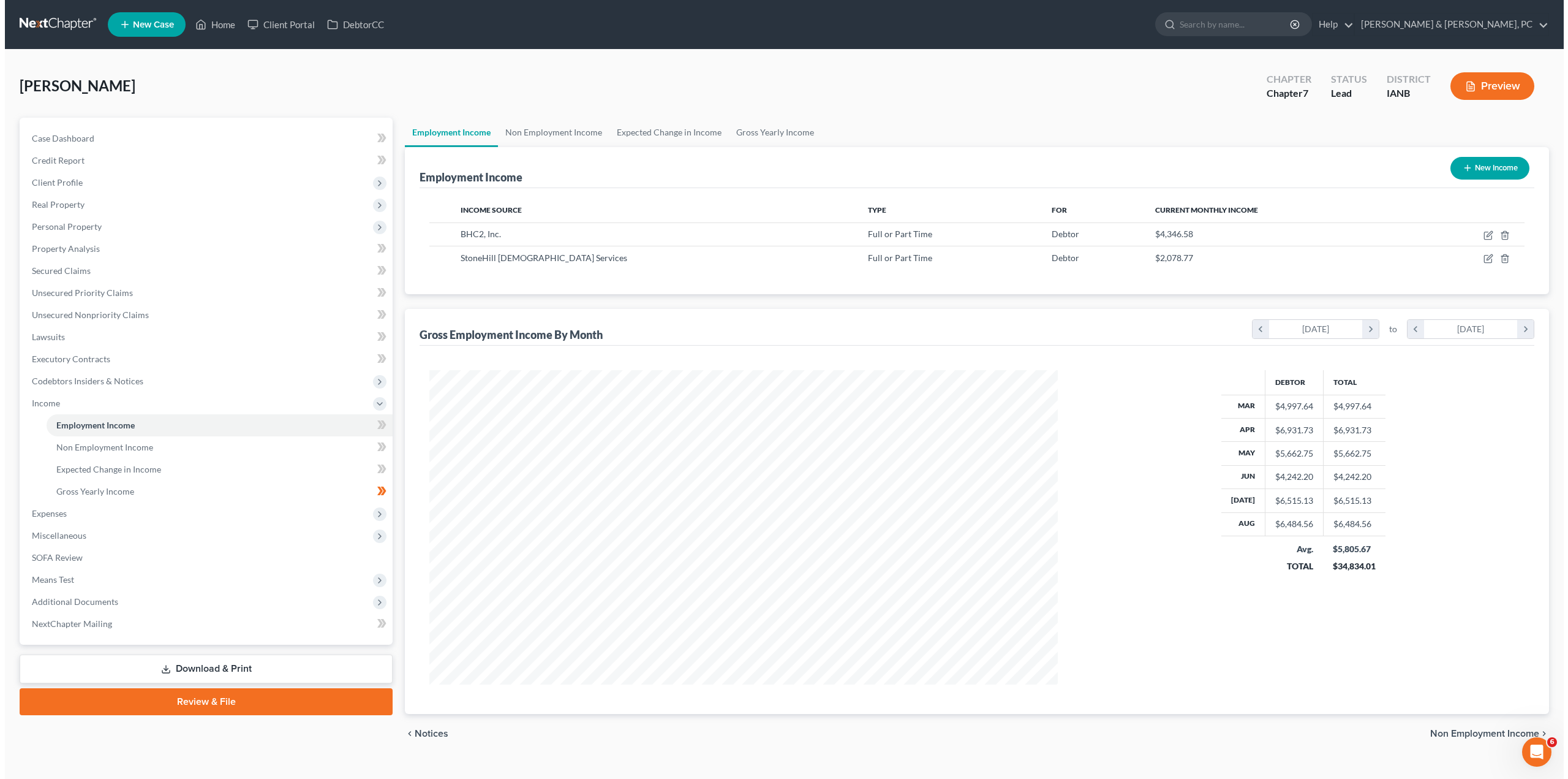
scroll to position [314, 653]
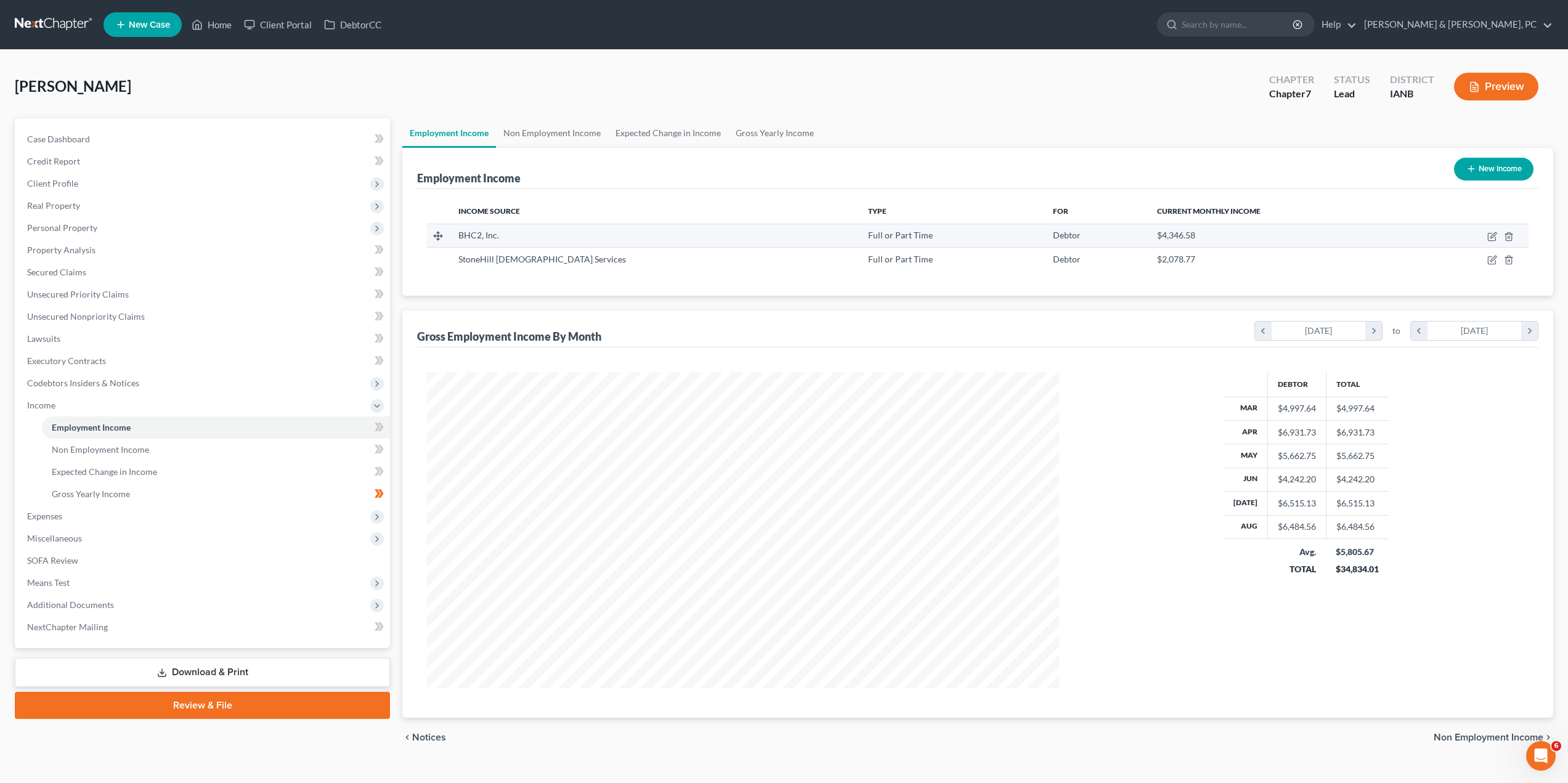
click at [622, 232] on div "BHC2, Inc." at bounding box center [653, 235] width 390 height 12
click at [1485, 235] on td at bounding box center [1472, 235] width 112 height 23
click at [1488, 236] on icon "button" at bounding box center [1491, 237] width 7 height 7
select select "0"
select select "16"
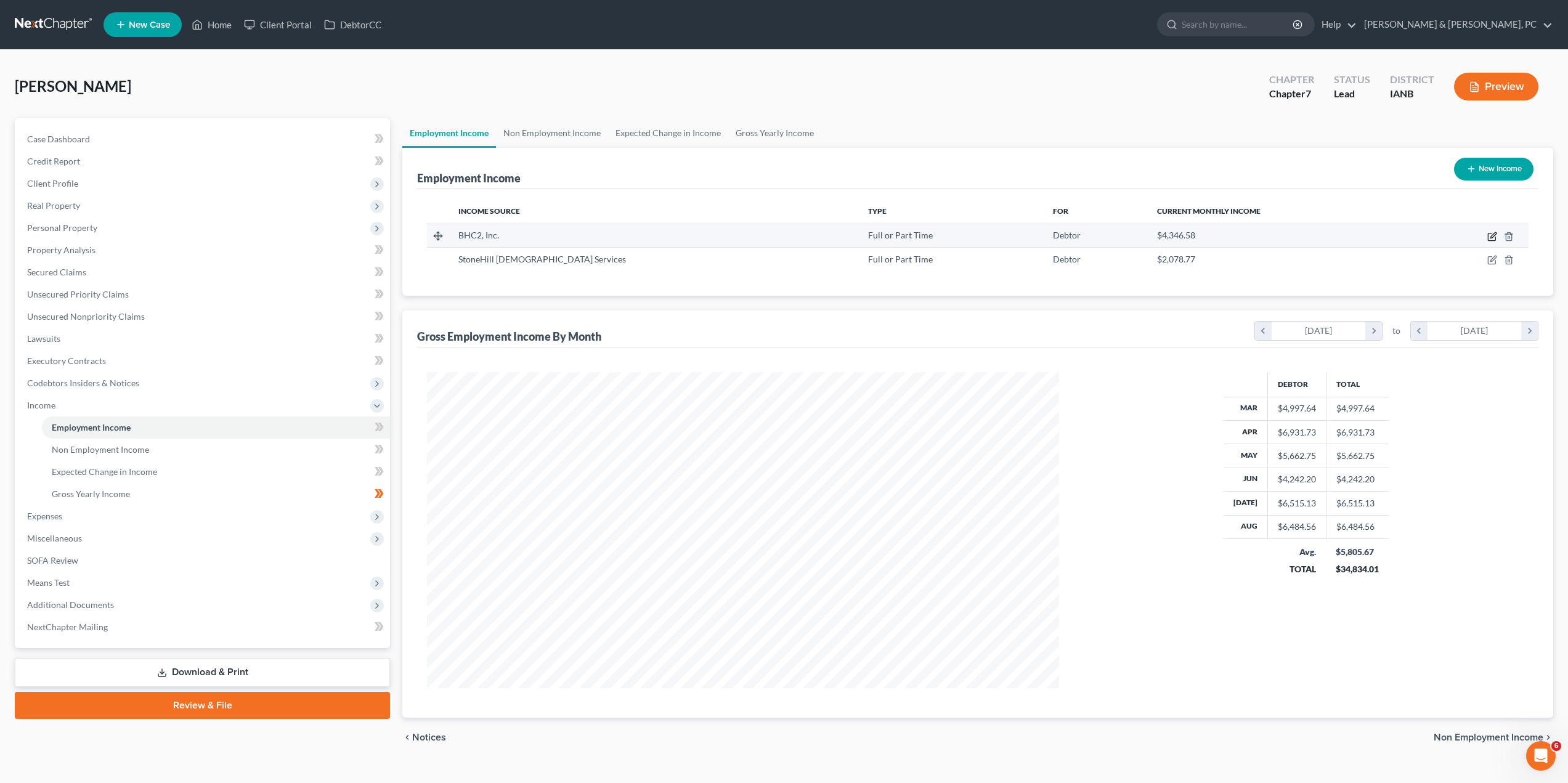
select select "1"
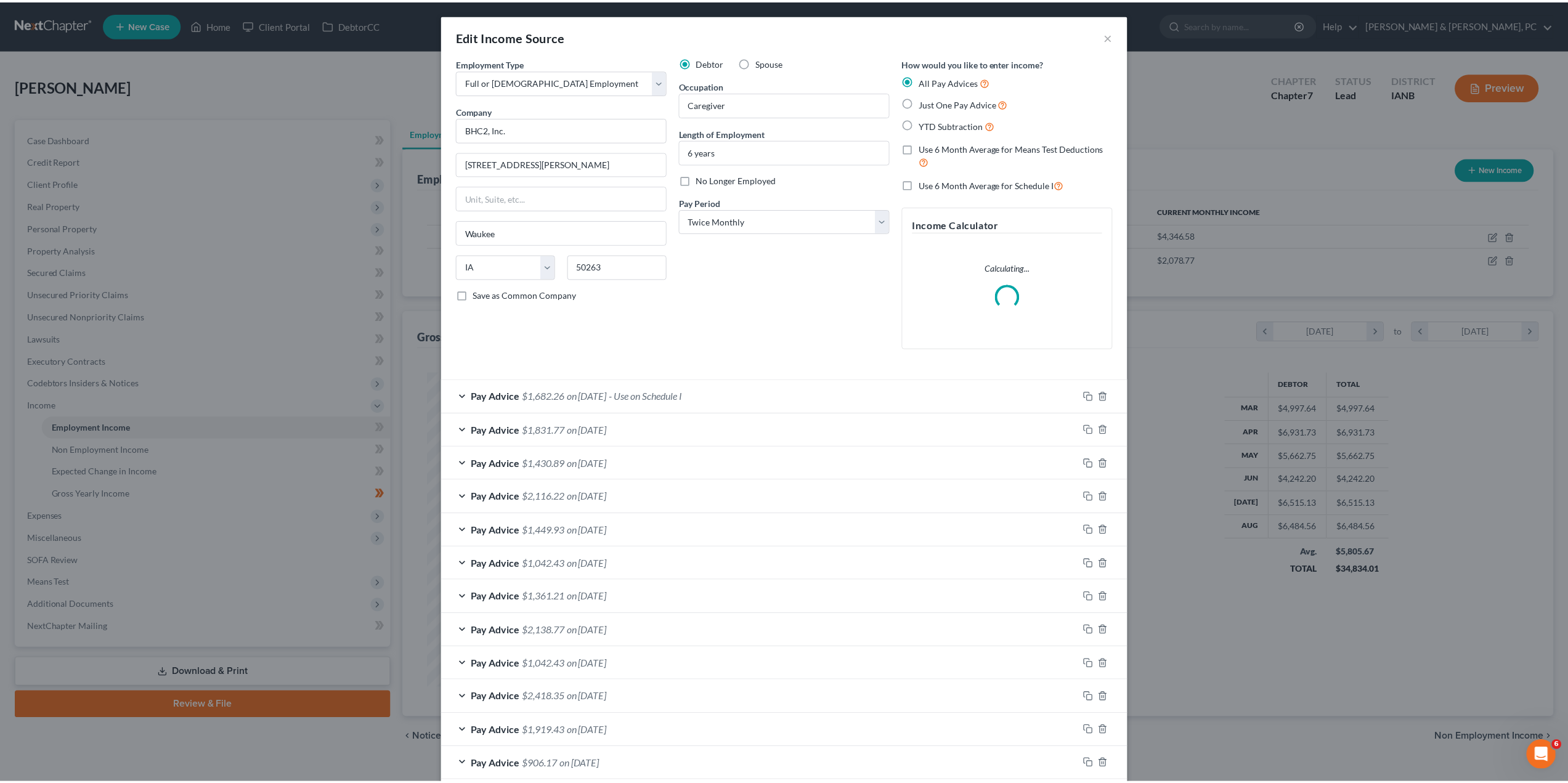
scroll to position [318, 661]
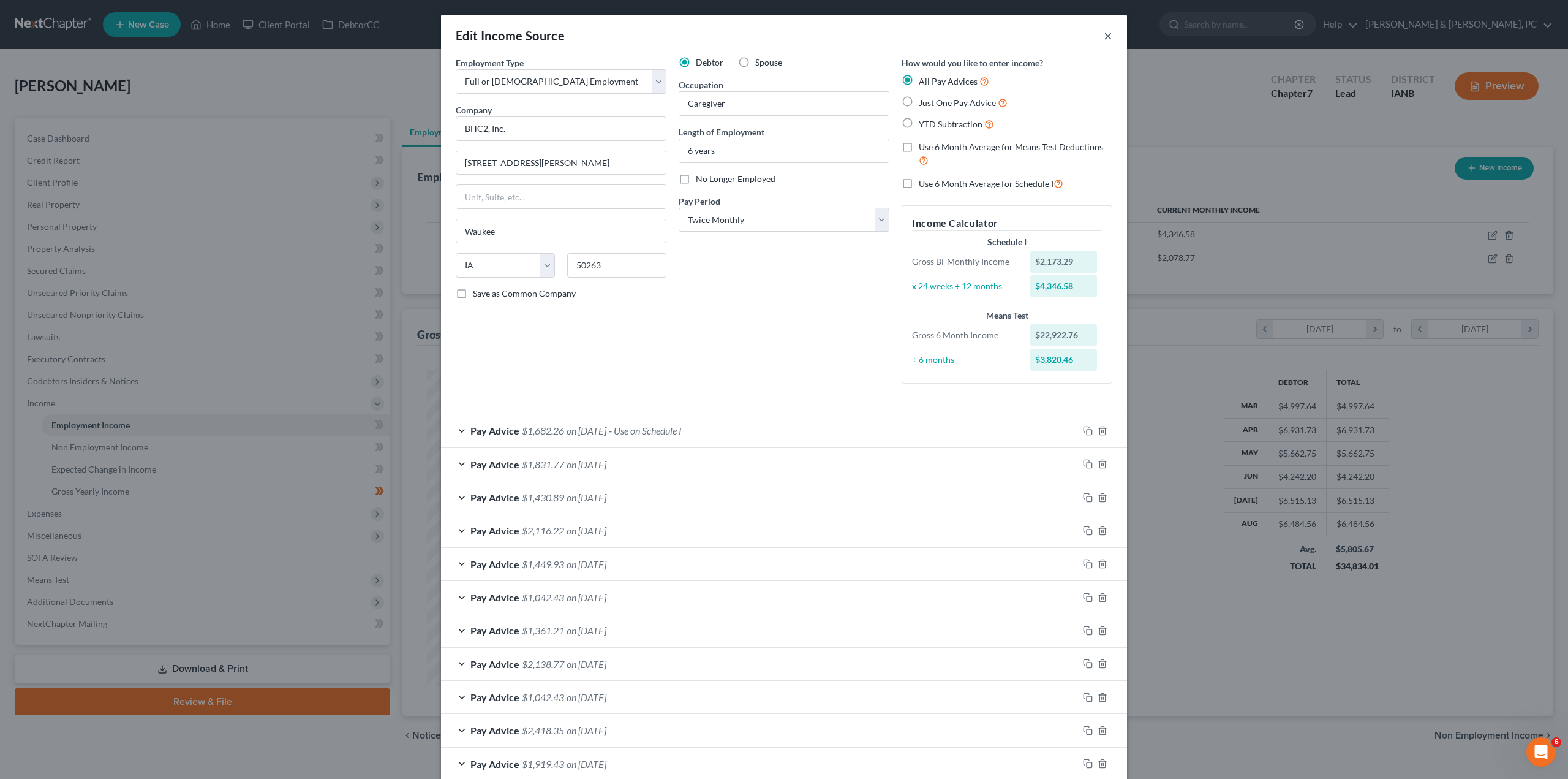
click at [1104, 35] on button "×" at bounding box center [1108, 35] width 9 height 15
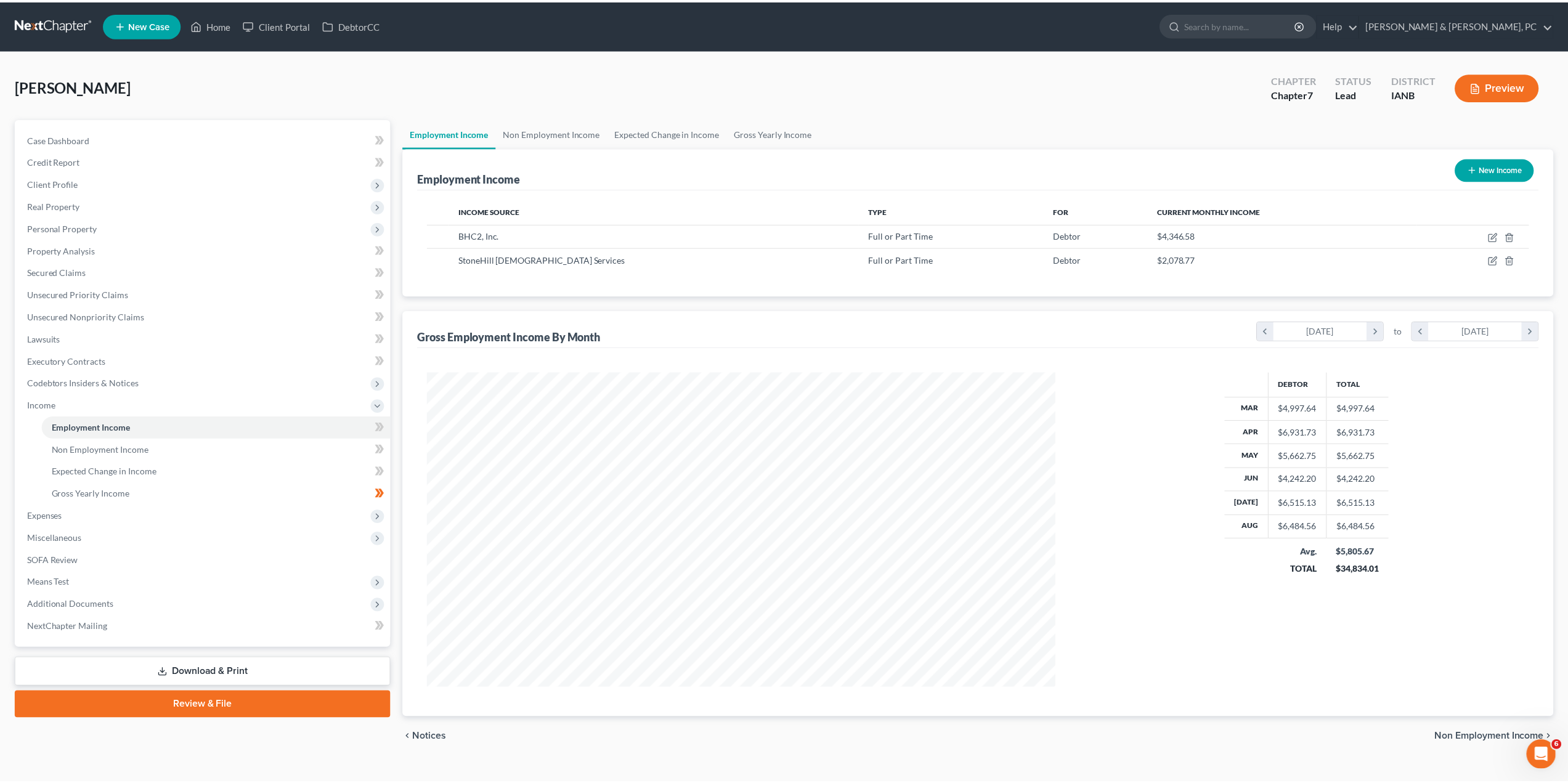
scroll to position [615522, 615442]
